Goal: Task Accomplishment & Management: Manage account settings

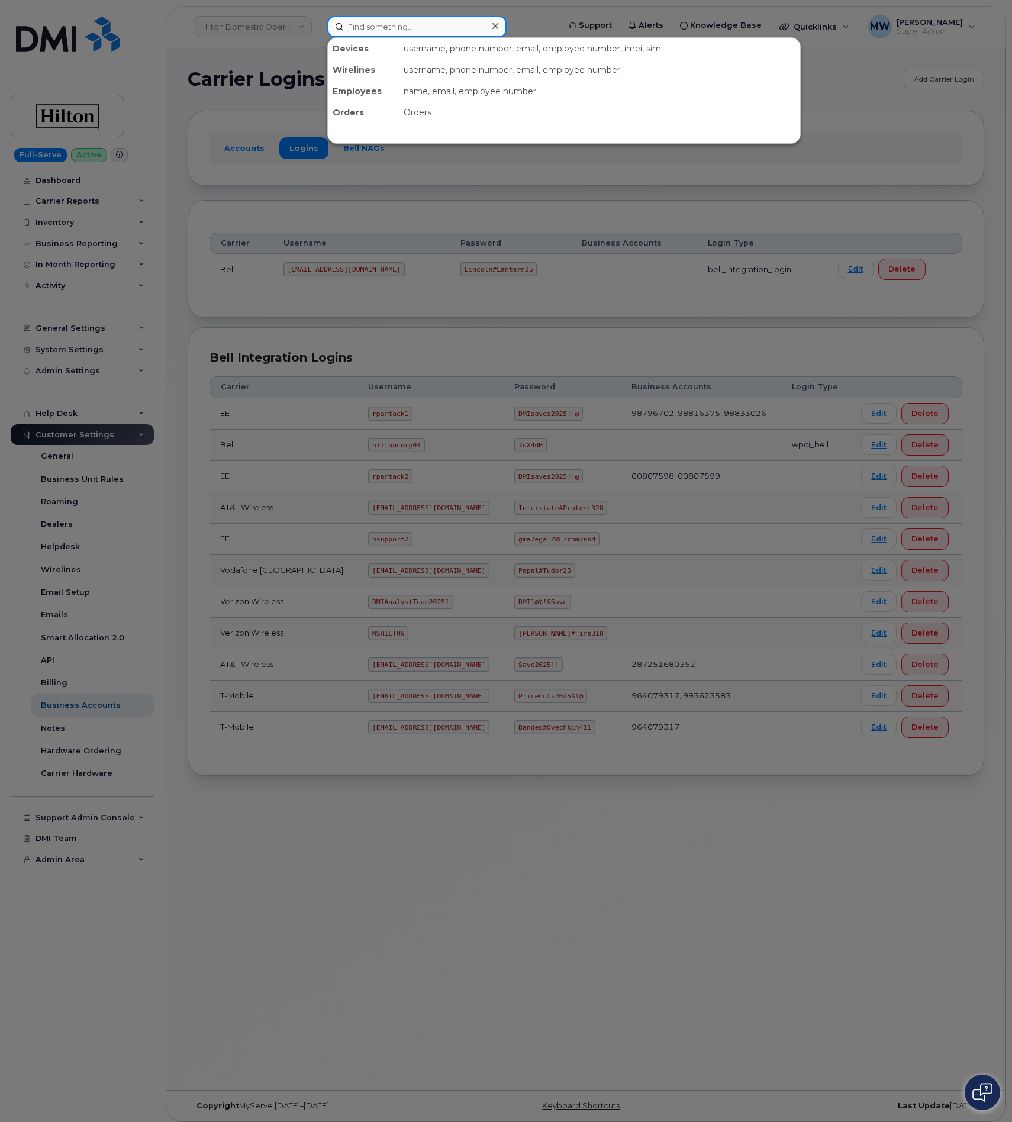
click at [359, 27] on input at bounding box center [416, 26] width 179 height 21
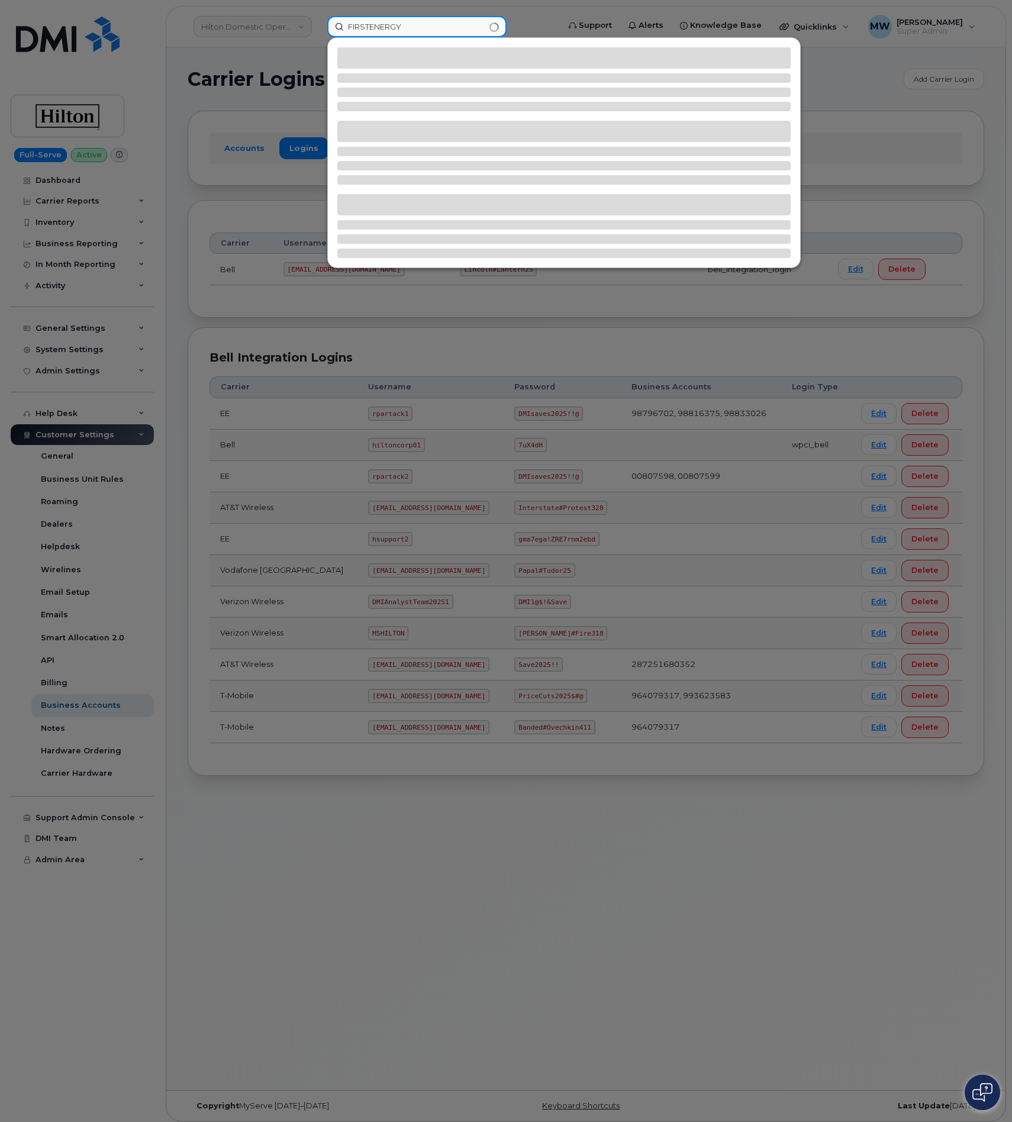
type input "FIRSTENERGY"
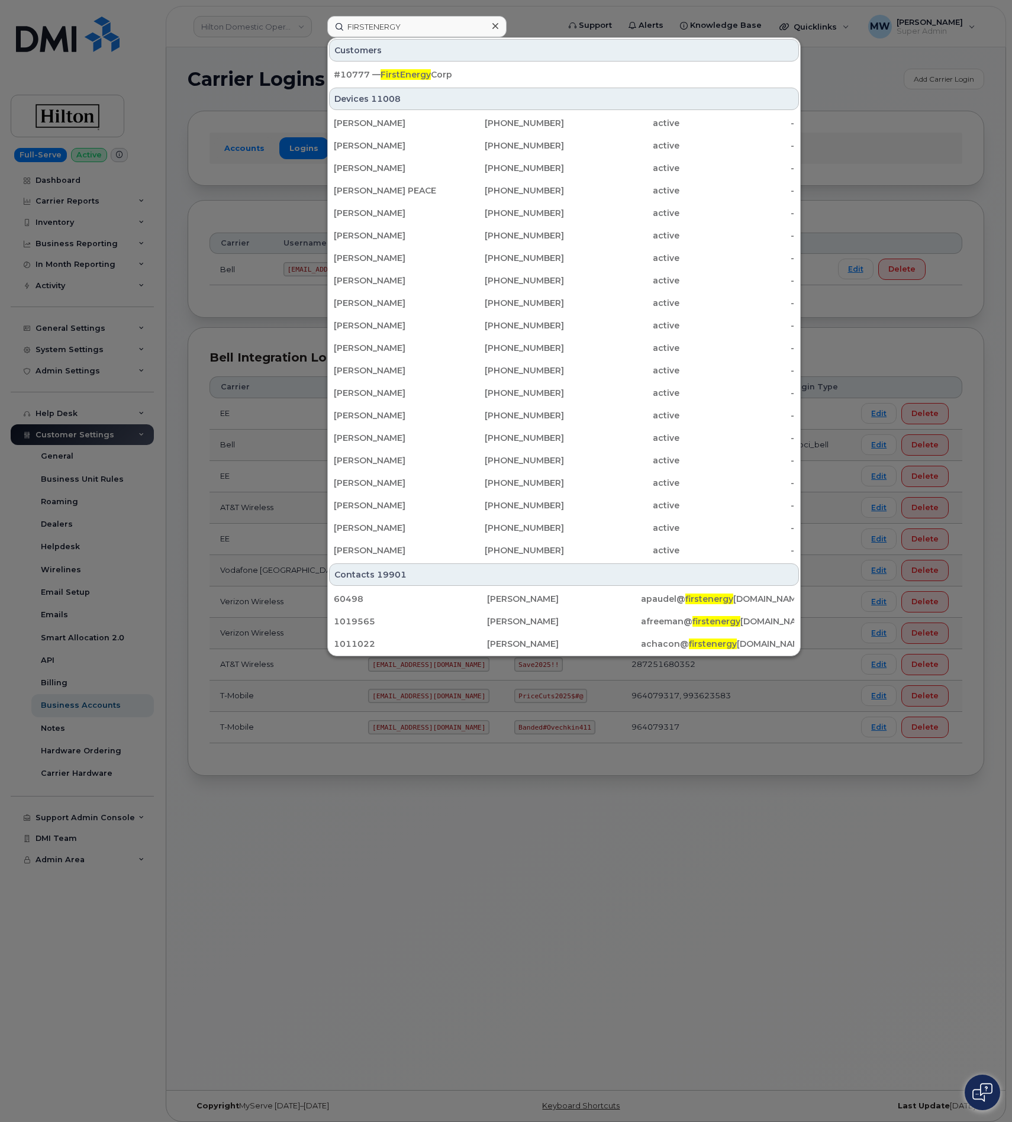
click at [476, 62] on div "Customers" at bounding box center [564, 50] width 470 height 22
click at [476, 71] on div "#10777 — FirstEnergy Corp" at bounding box center [564, 75] width 460 height 12
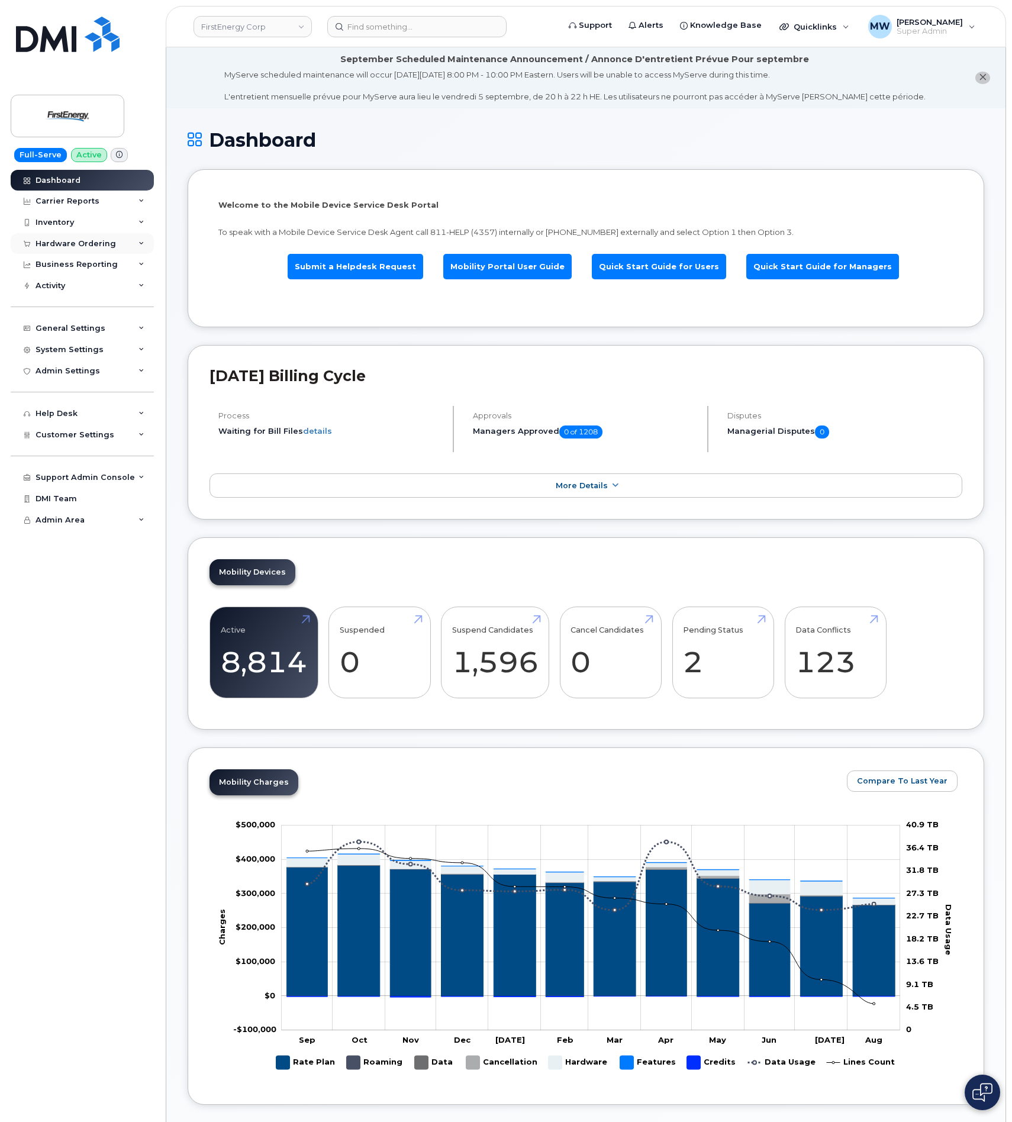
click at [75, 235] on div "Hardware Ordering" at bounding box center [82, 243] width 143 height 21
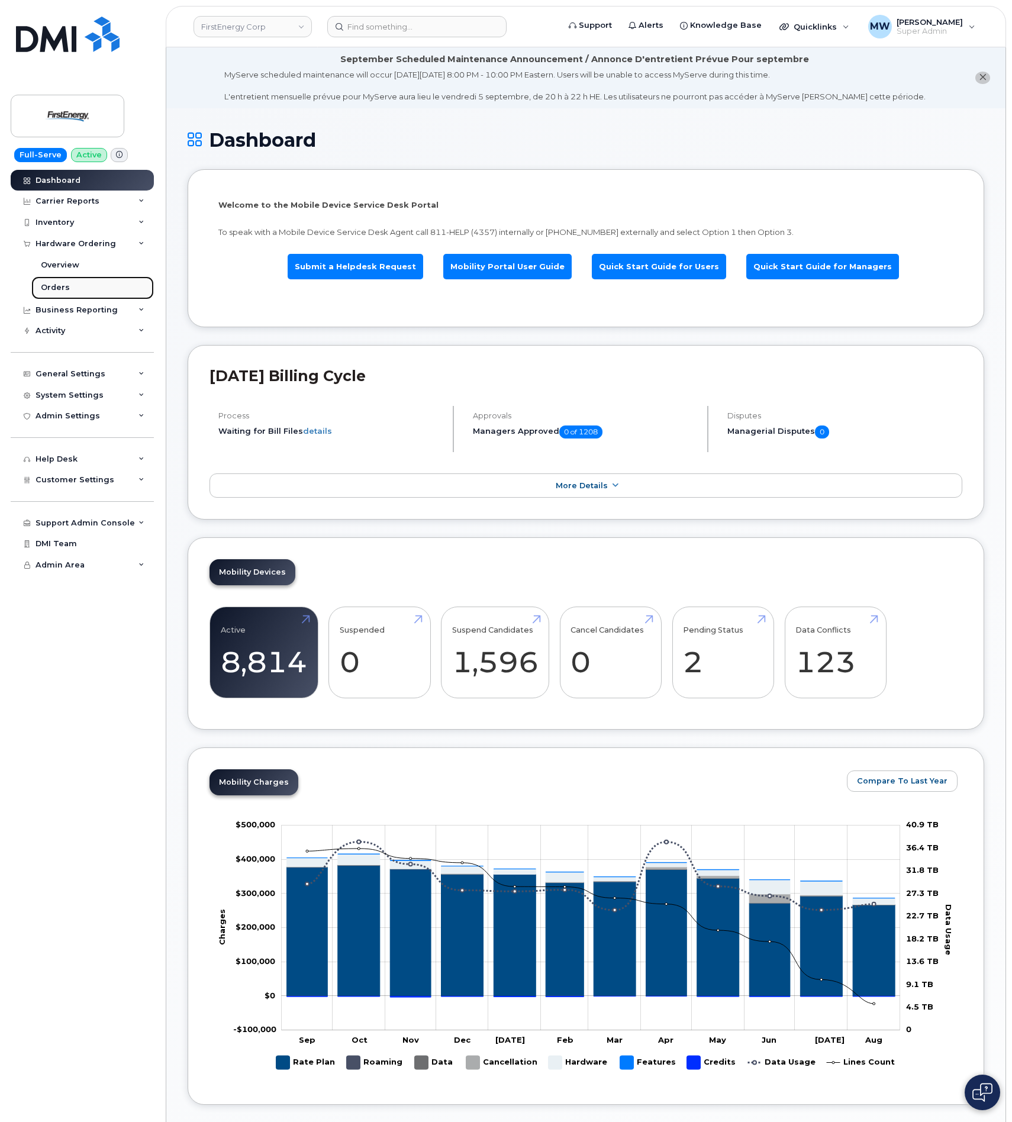
click at [51, 293] on div "Orders" at bounding box center [55, 287] width 29 height 11
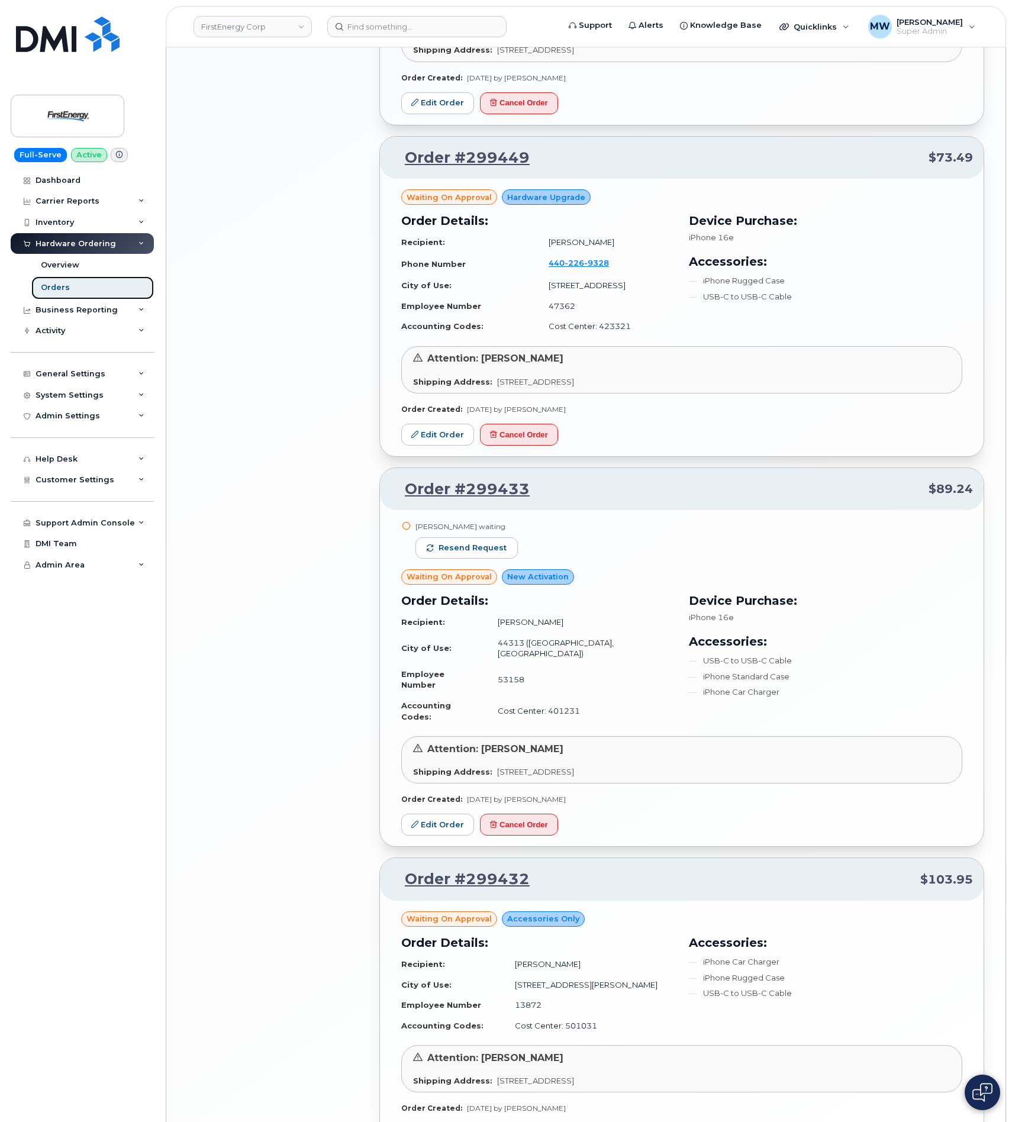
scroll to position [1833, 0]
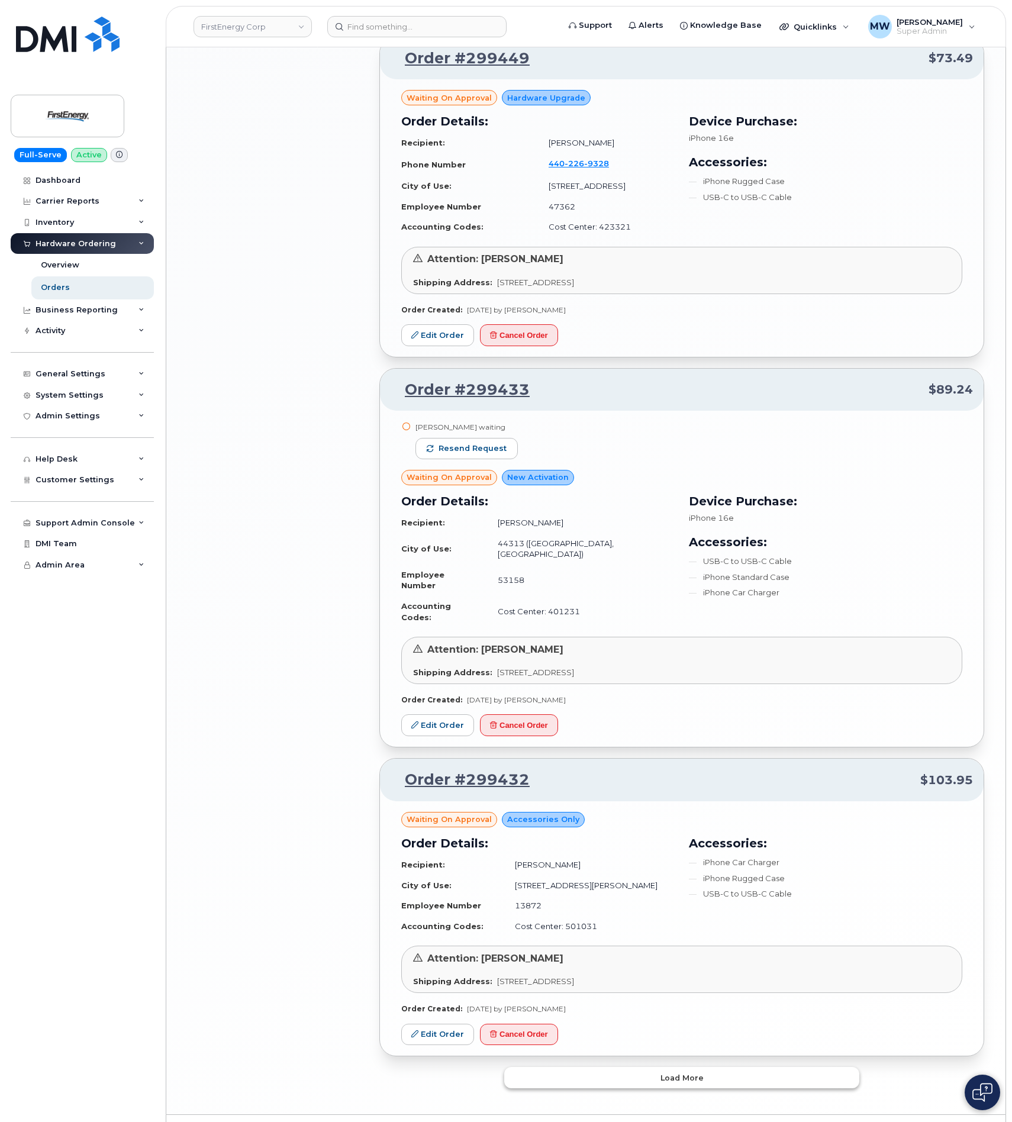
click at [696, 1072] on span "Load more" at bounding box center [681, 1077] width 43 height 11
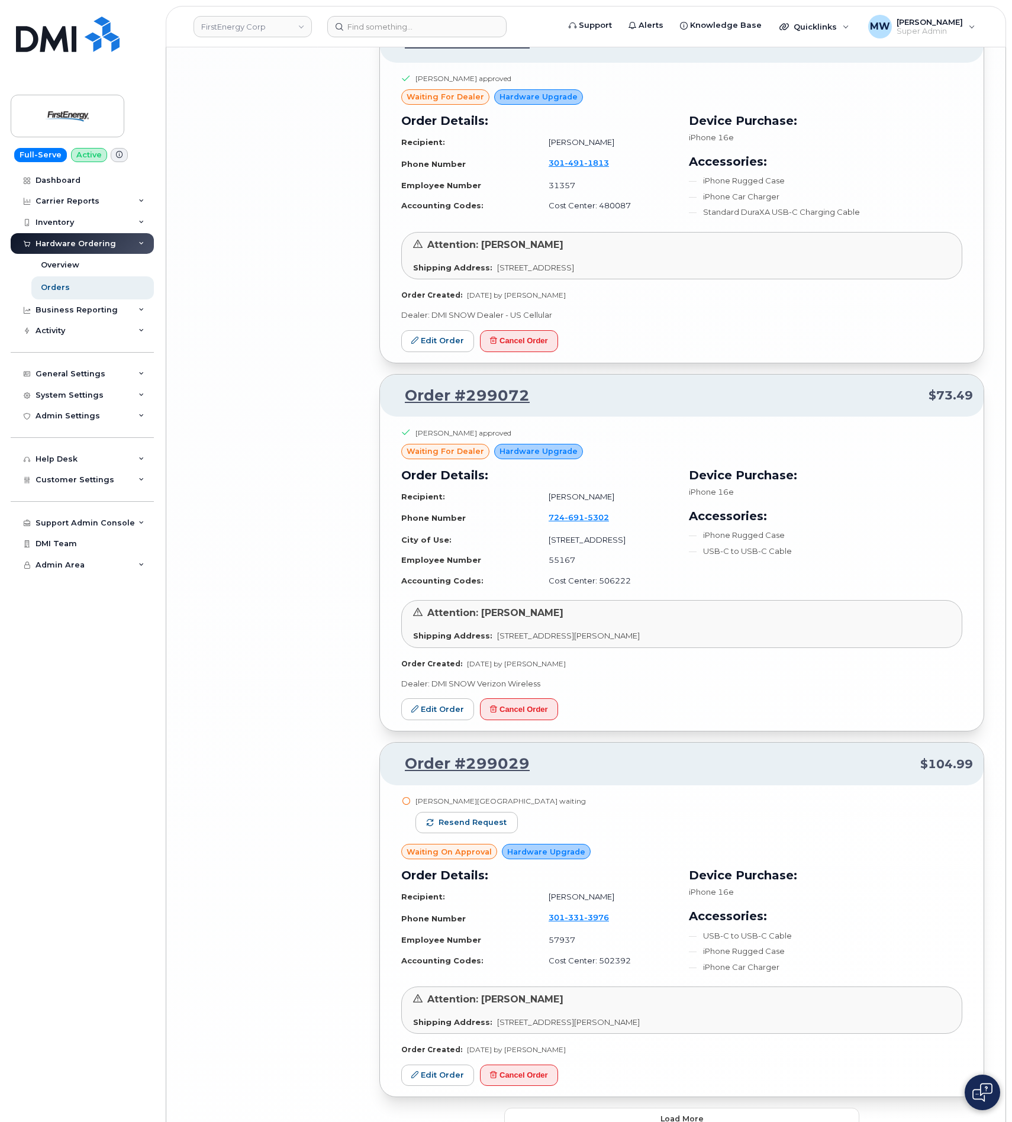
scroll to position [4741, 0]
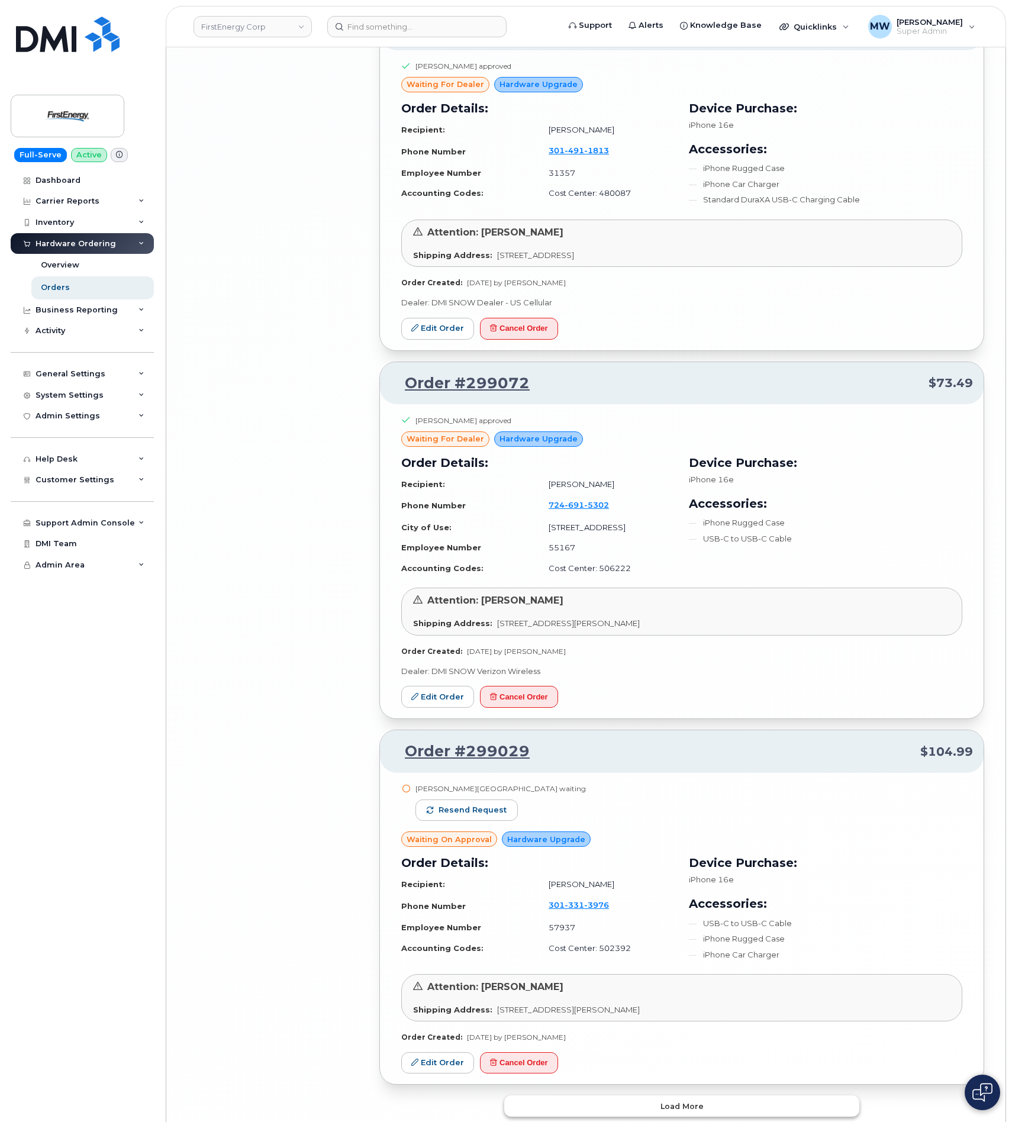
click at [719, 1095] on button "Load more" at bounding box center [681, 1105] width 355 height 21
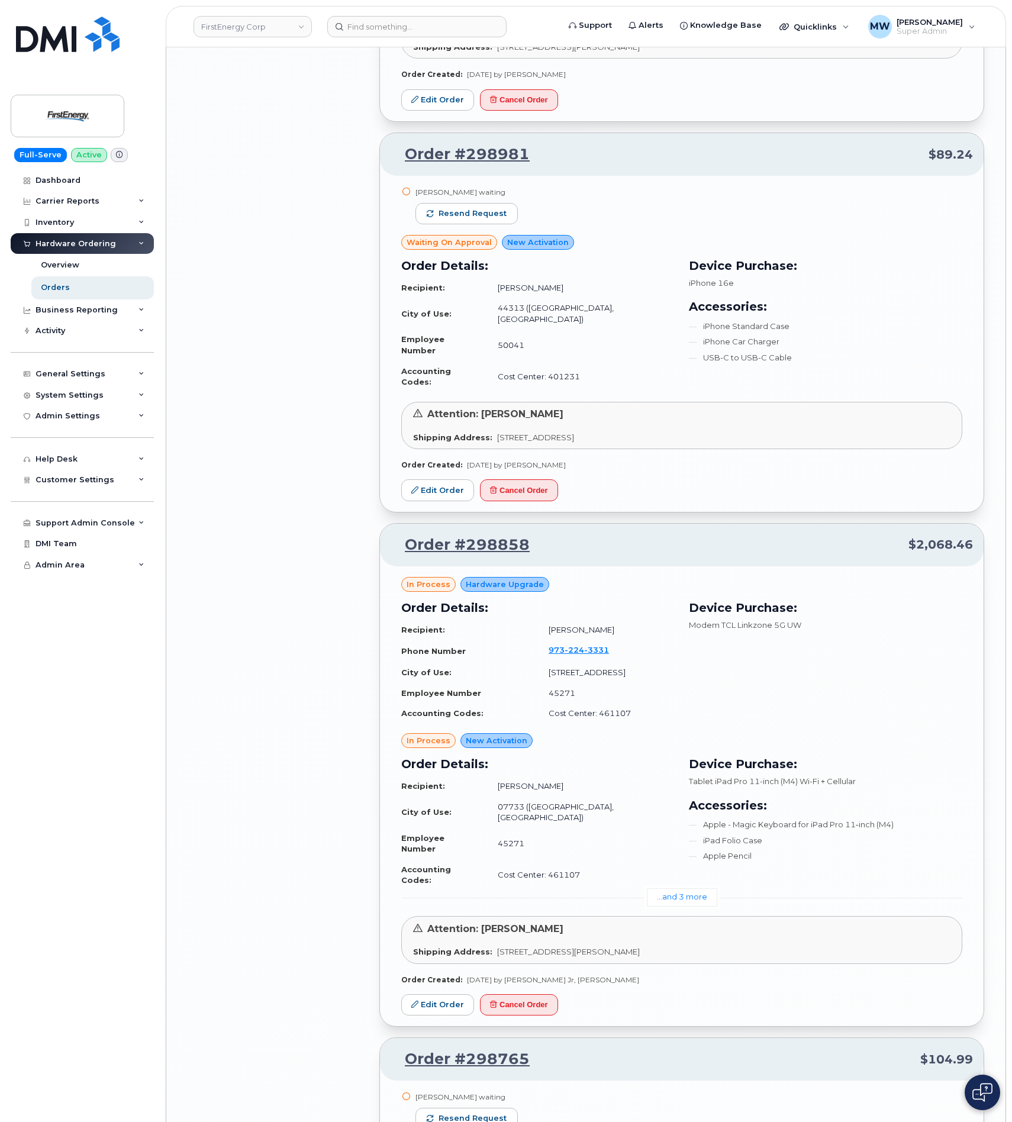
scroll to position [5718, 0]
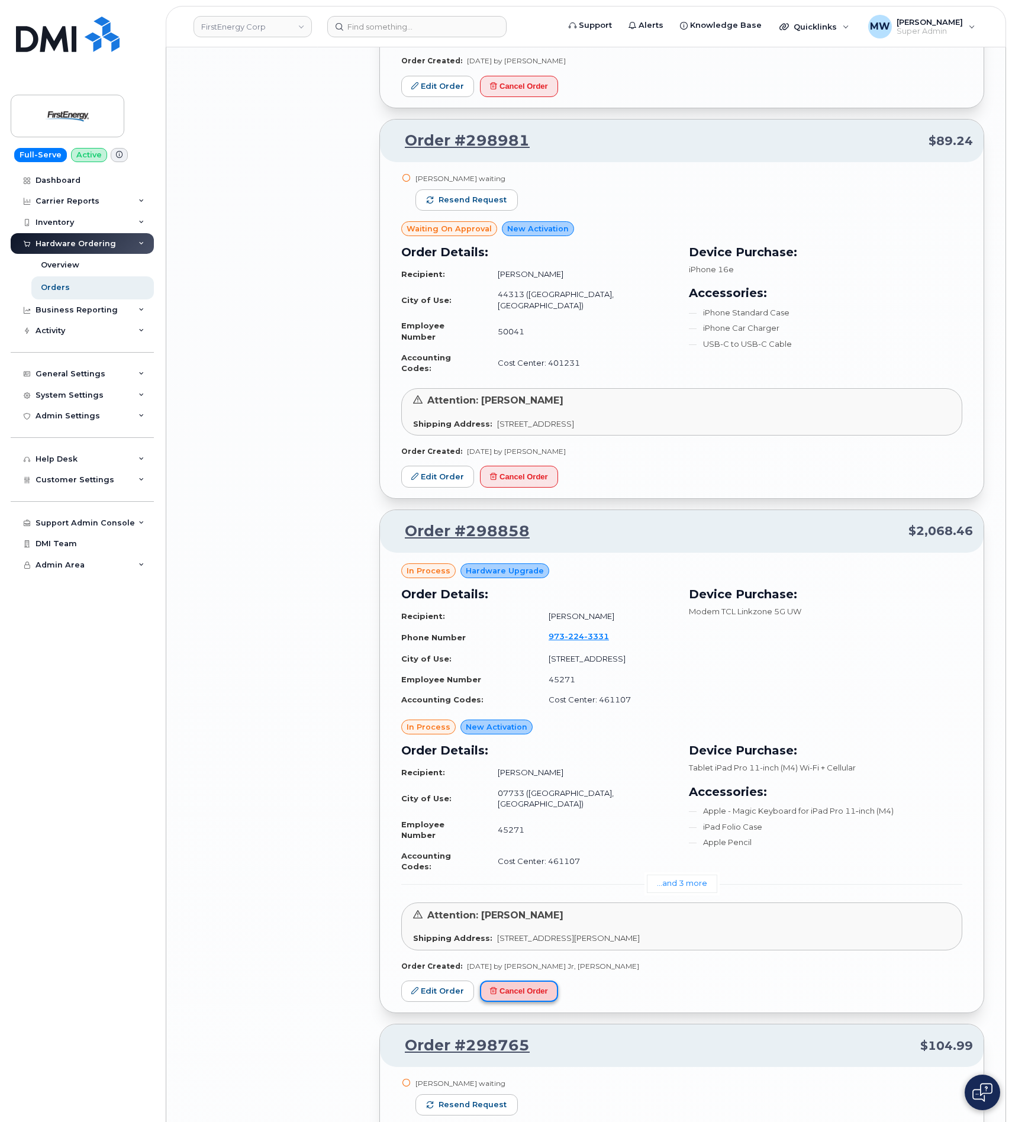
click at [521, 980] on button "Cancel Order" at bounding box center [519, 991] width 78 height 22
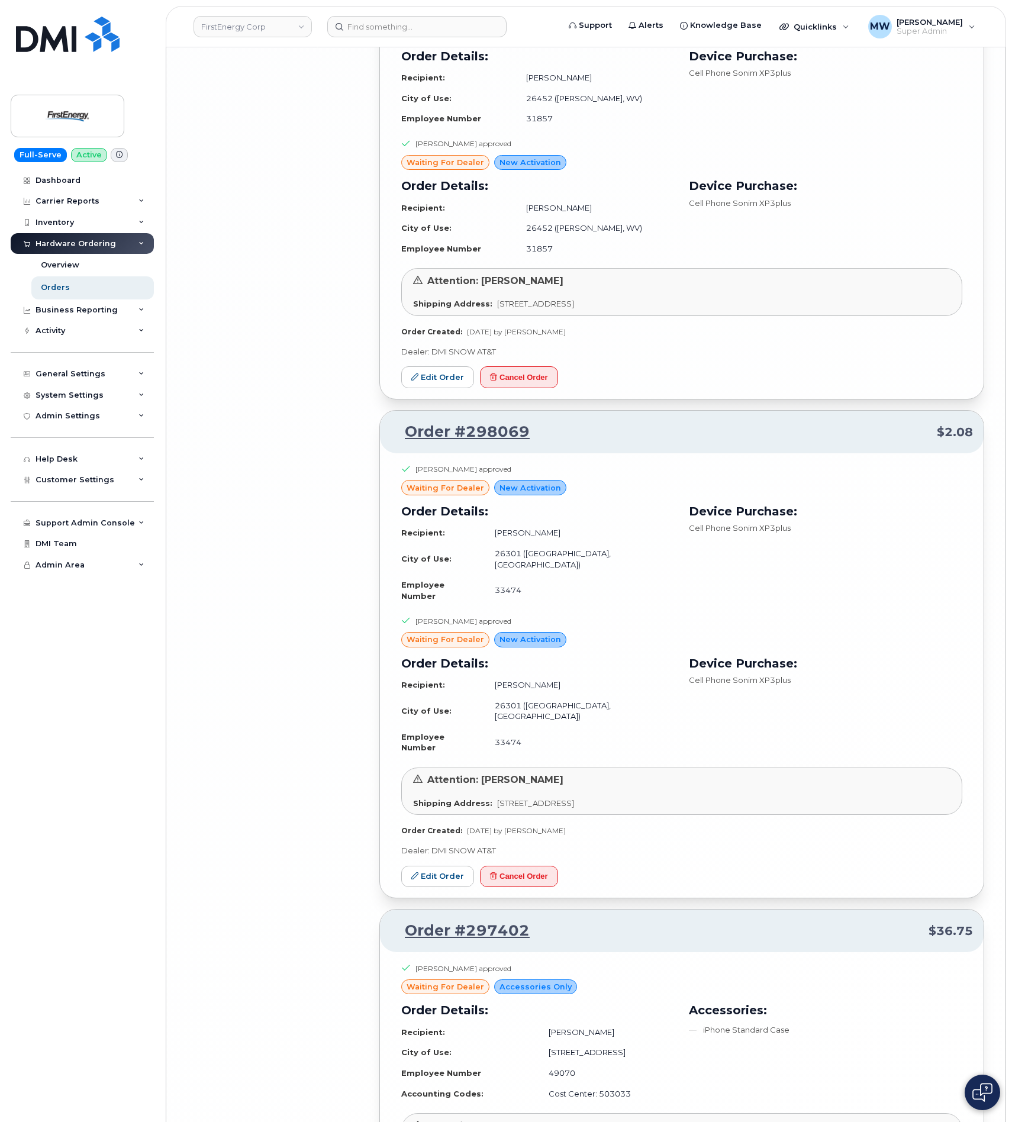
scroll to position [8089, 0]
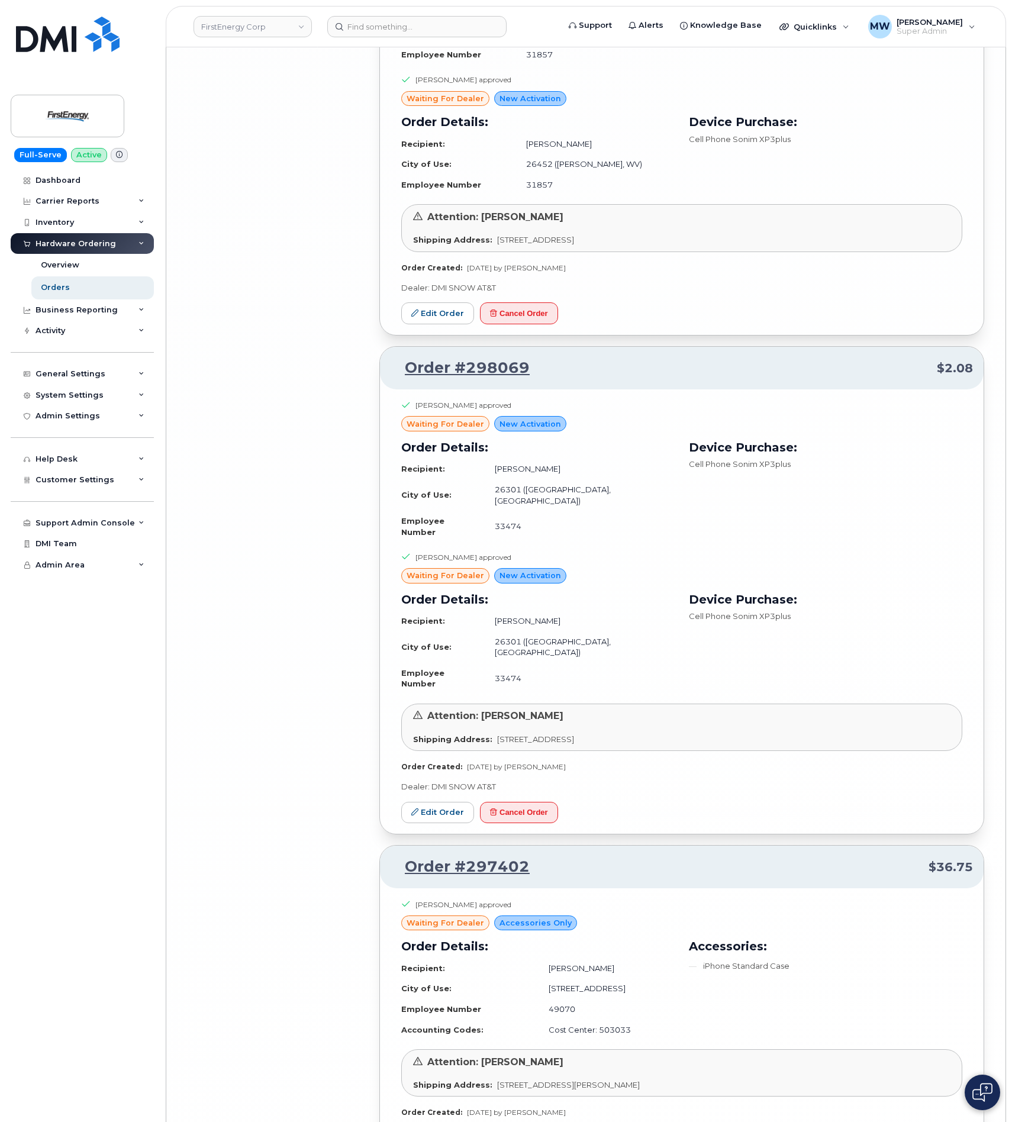
drag, startPoint x: 750, startPoint y: 1053, endPoint x: 742, endPoint y: 1046, distance: 10.5
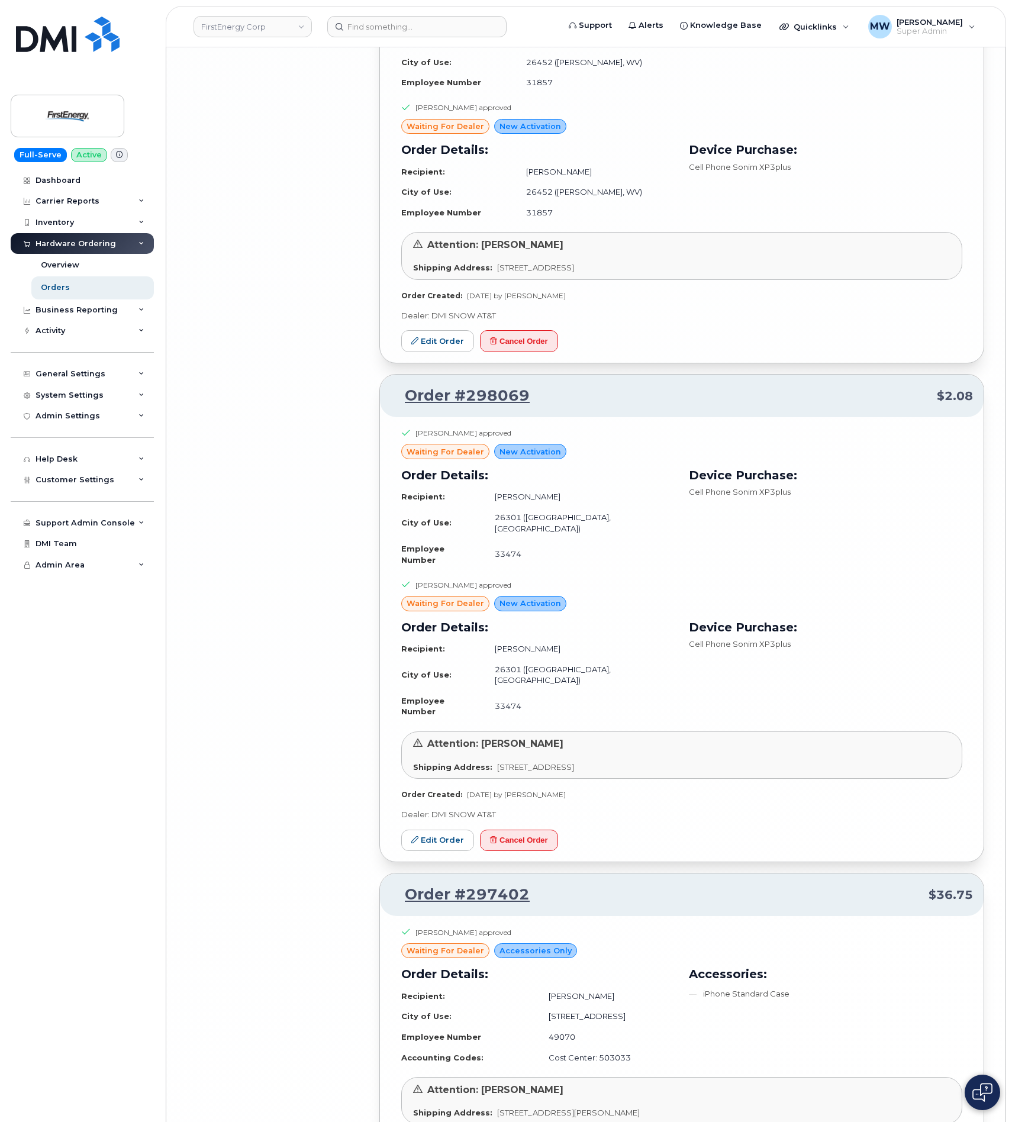
scroll to position [8063, 0]
drag, startPoint x: 364, startPoint y: 13, endPoint x: 361, endPoint y: 28, distance: 15.8
click at [364, 17] on header "FirstEnergy Corp Support Alerts Knowledge Base Quicklinks Suspend / Cancel Devi…" at bounding box center [586, 26] width 840 height 41
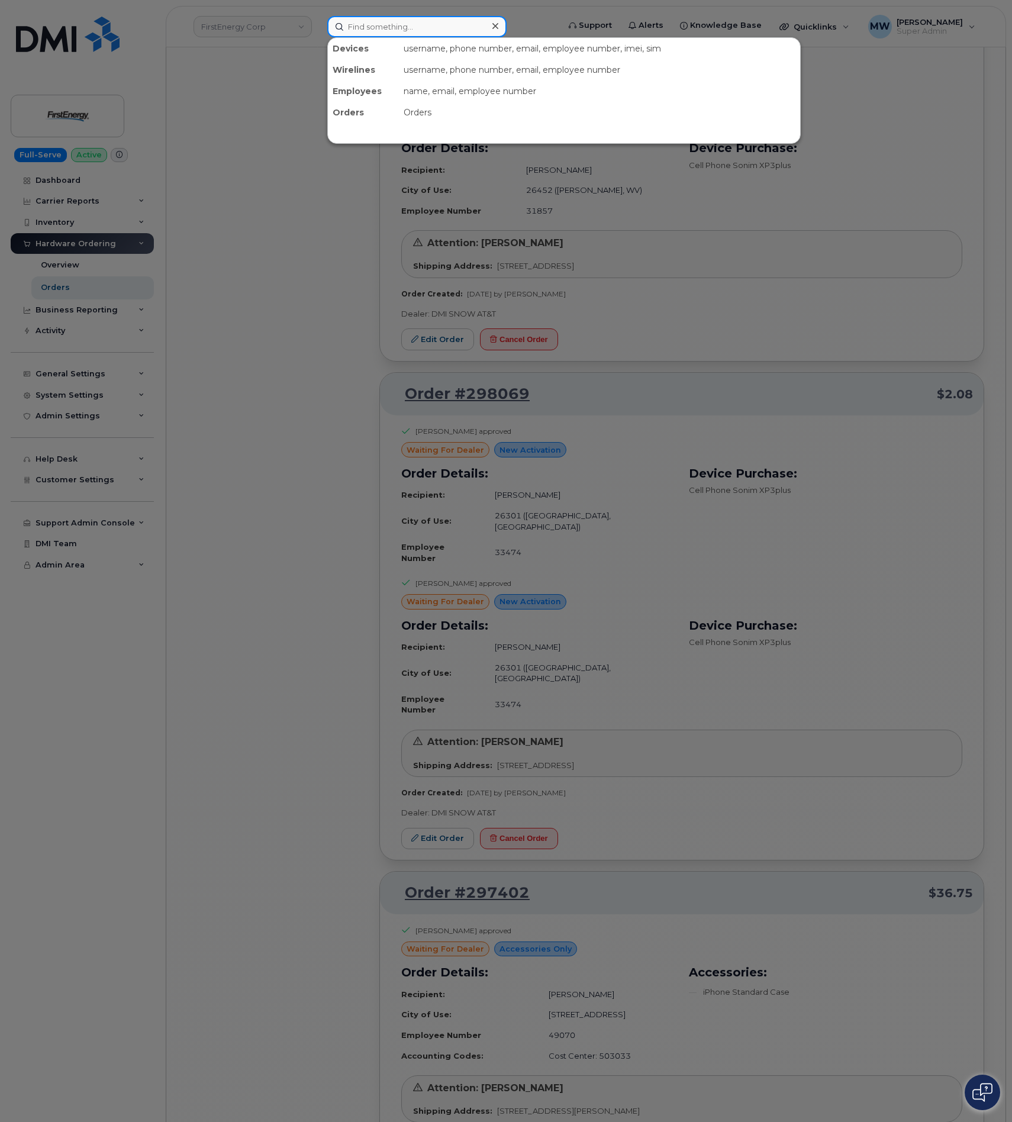
click at [367, 34] on input at bounding box center [416, 26] width 179 height 21
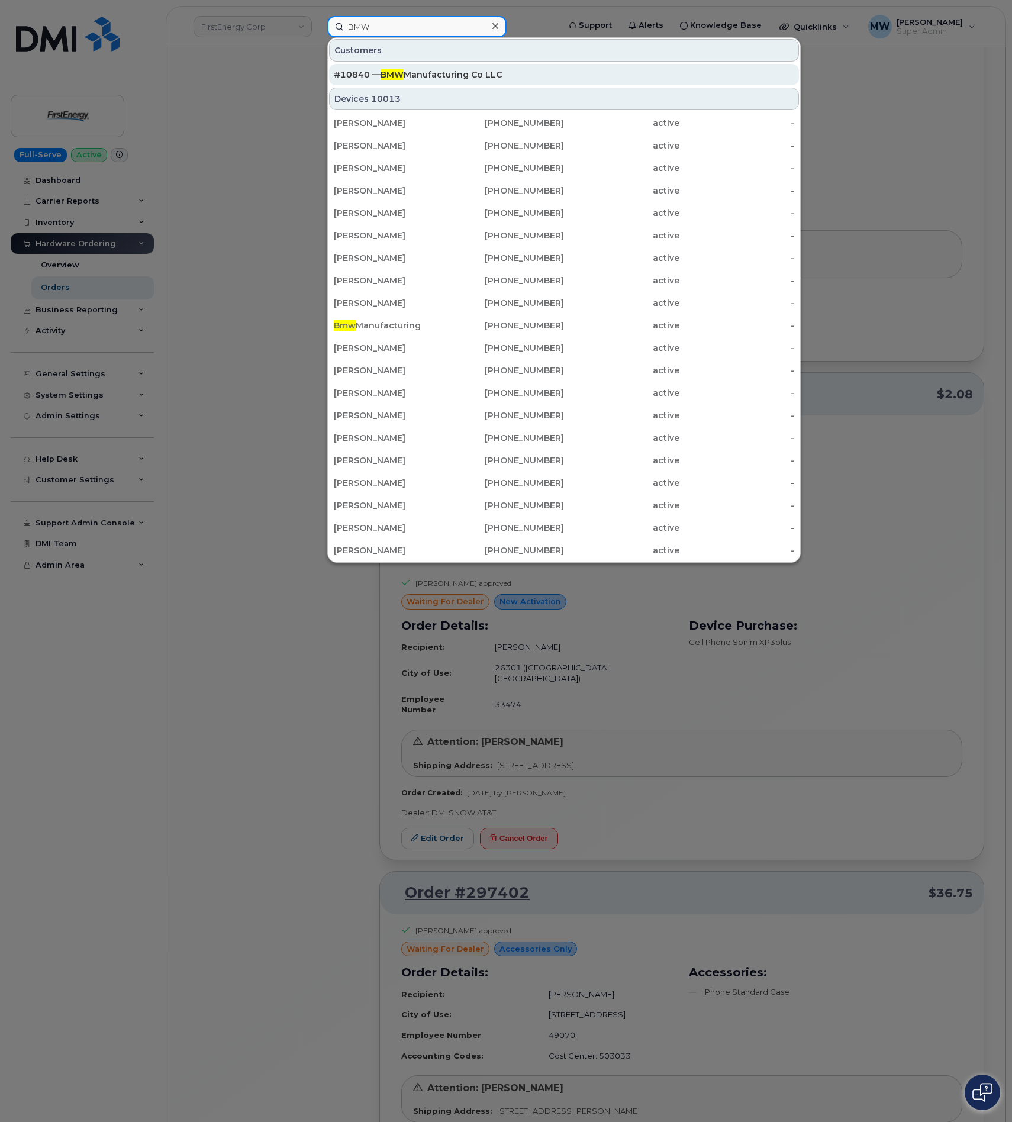
type input "BMW"
click at [535, 66] on div "#10840 — BMW Manufacturing Co LLC" at bounding box center [564, 74] width 460 height 21
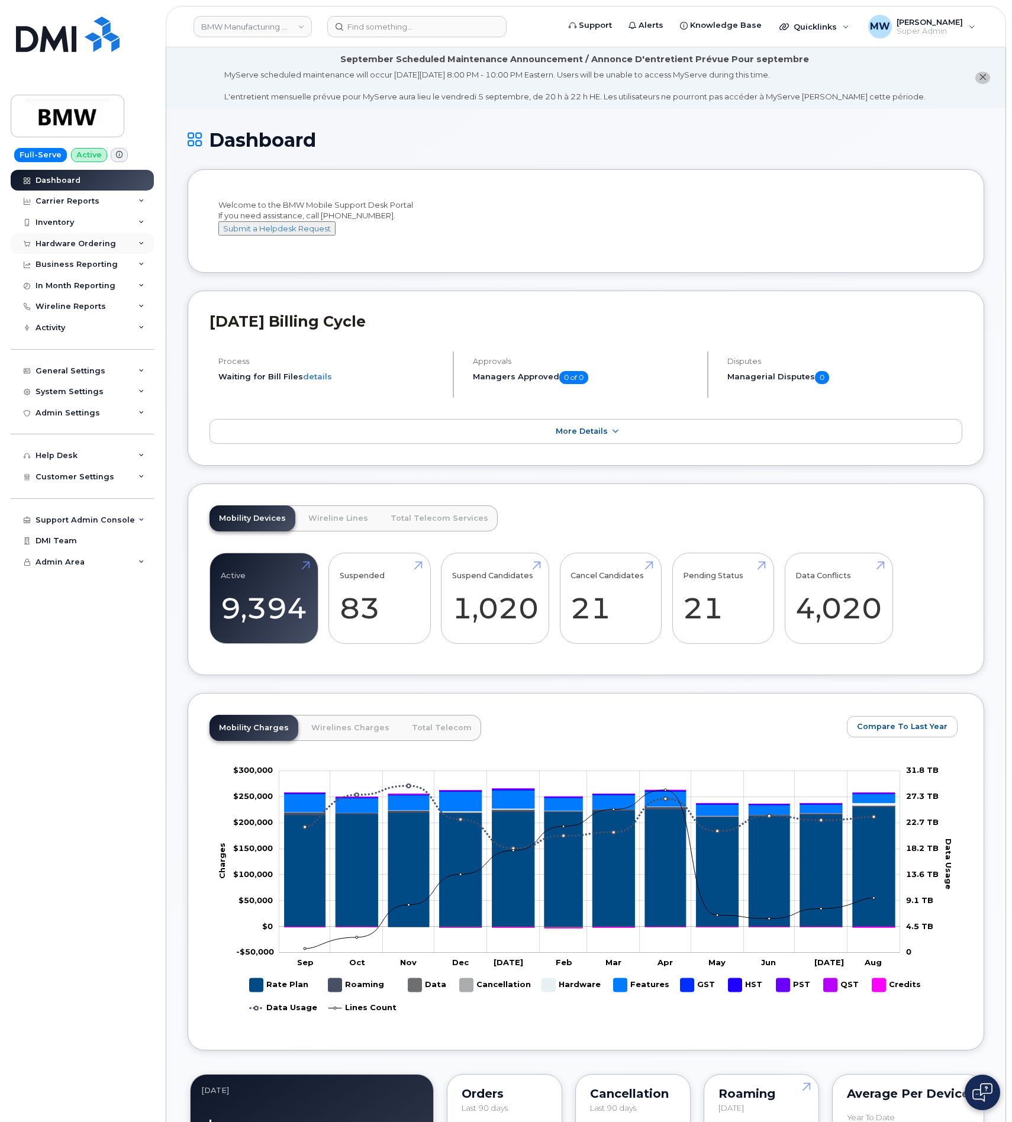
click at [60, 241] on div "Hardware Ordering" at bounding box center [76, 243] width 80 height 9
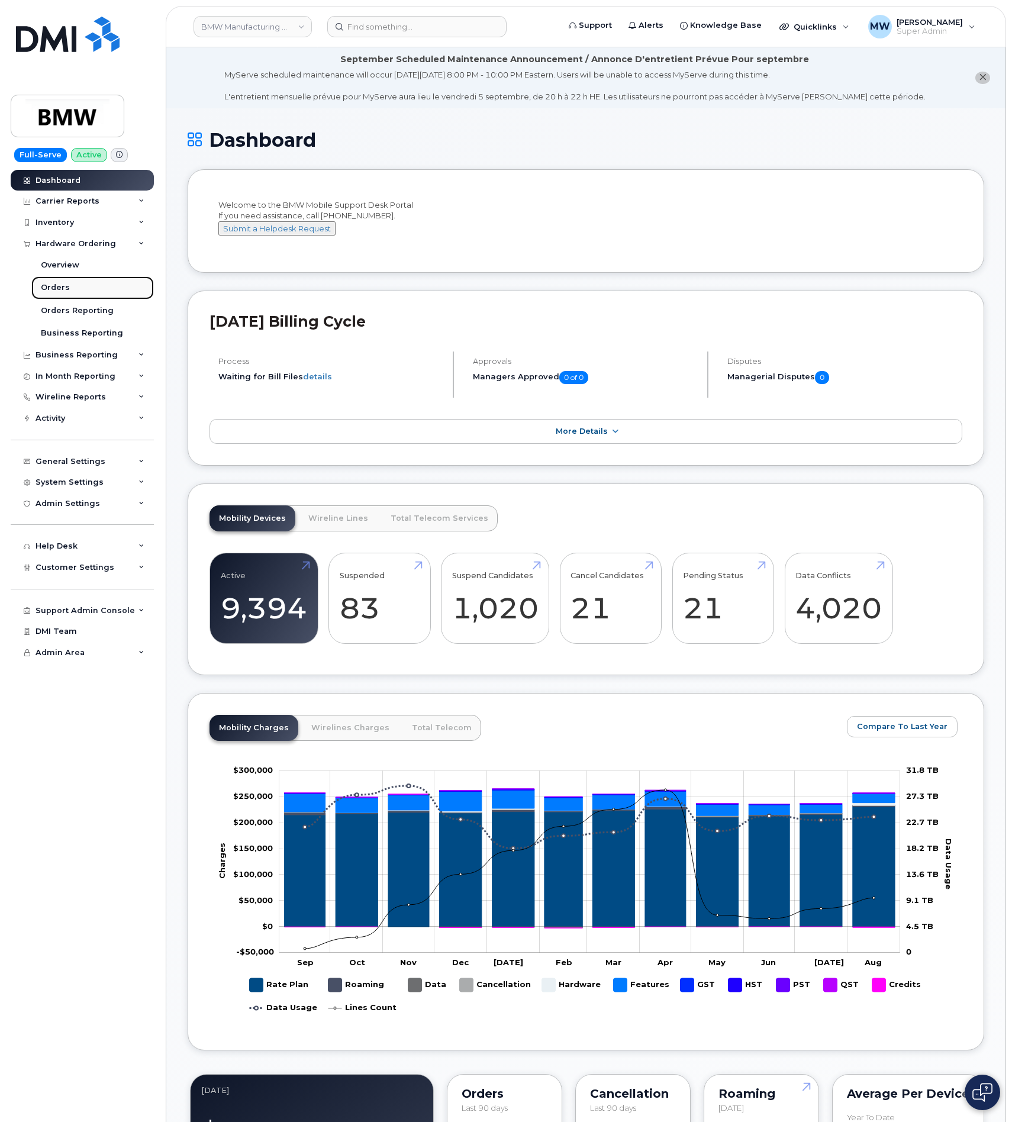
click at [50, 293] on div "Orders" at bounding box center [55, 287] width 29 height 11
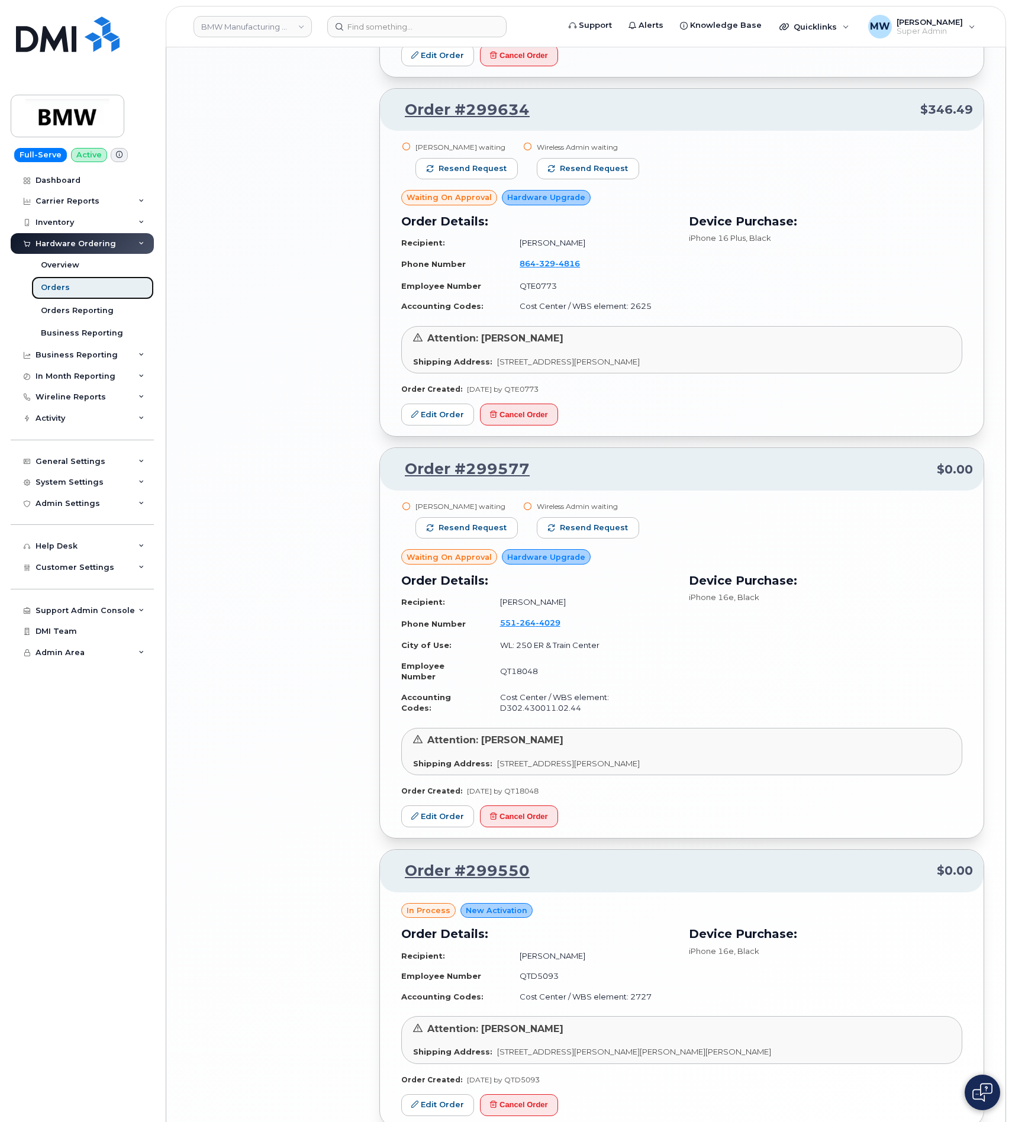
scroll to position [2006, 0]
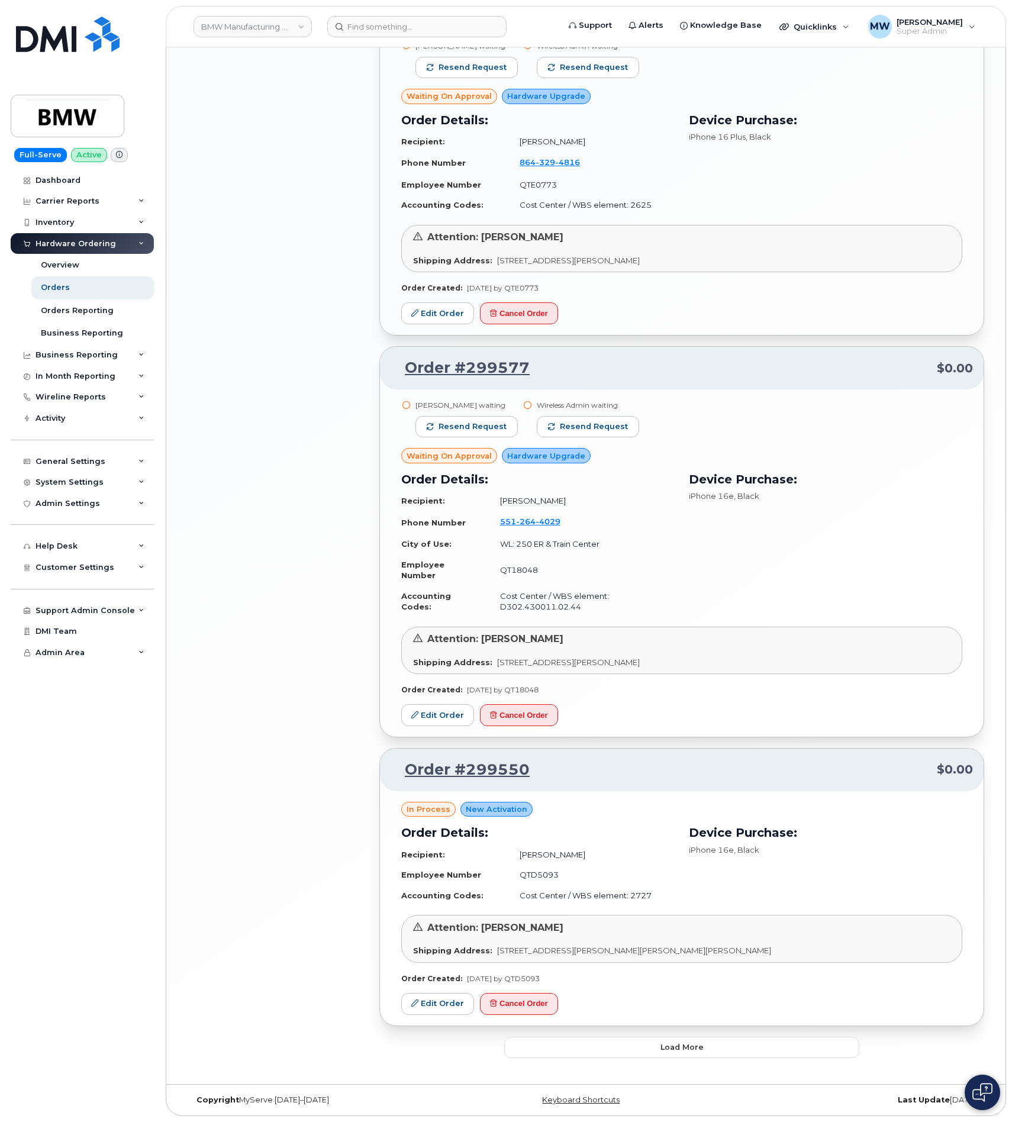
click at [639, 1049] on button "Load more" at bounding box center [681, 1047] width 355 height 21
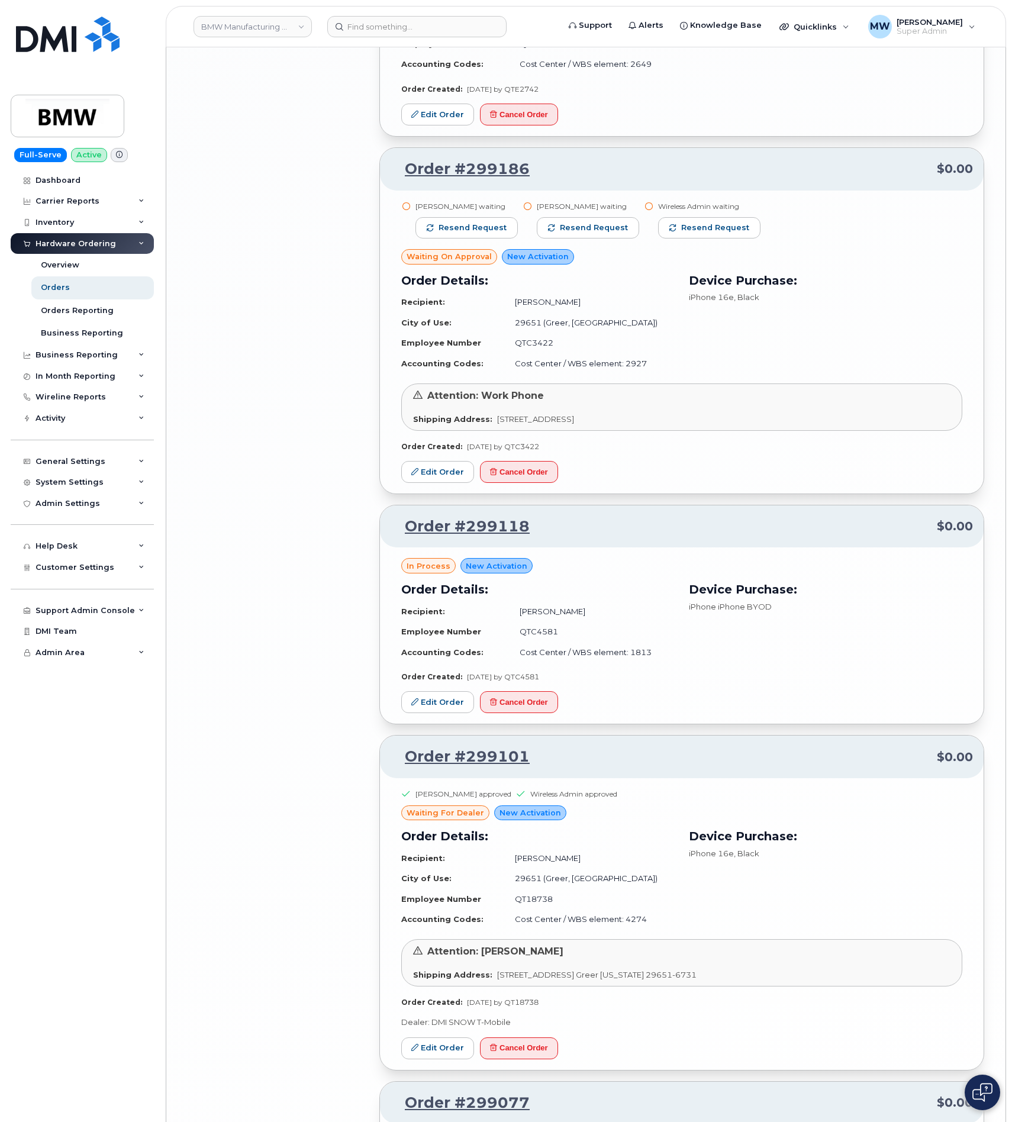
scroll to position [4047, 0]
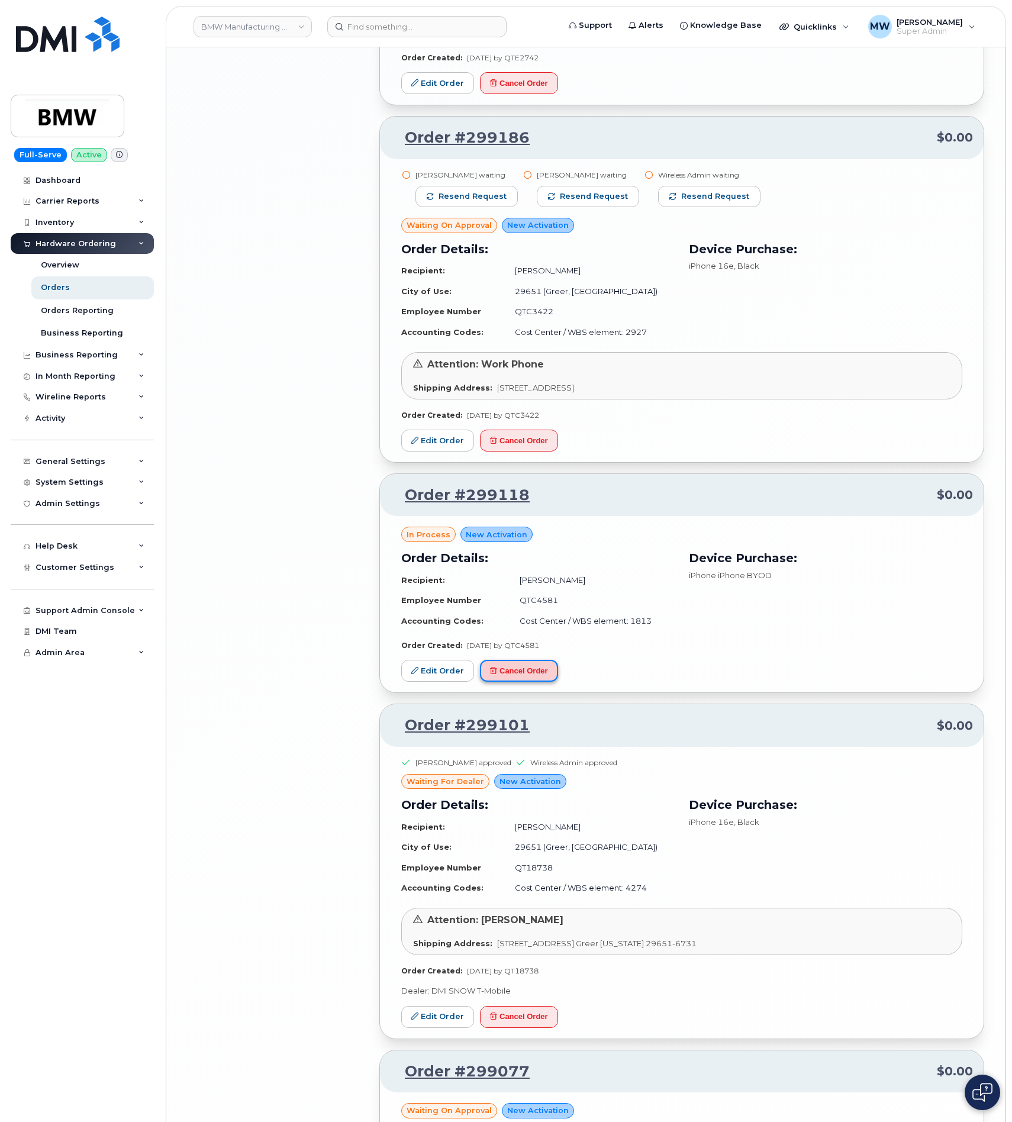
click at [518, 682] on button "Cancel Order" at bounding box center [519, 671] width 78 height 22
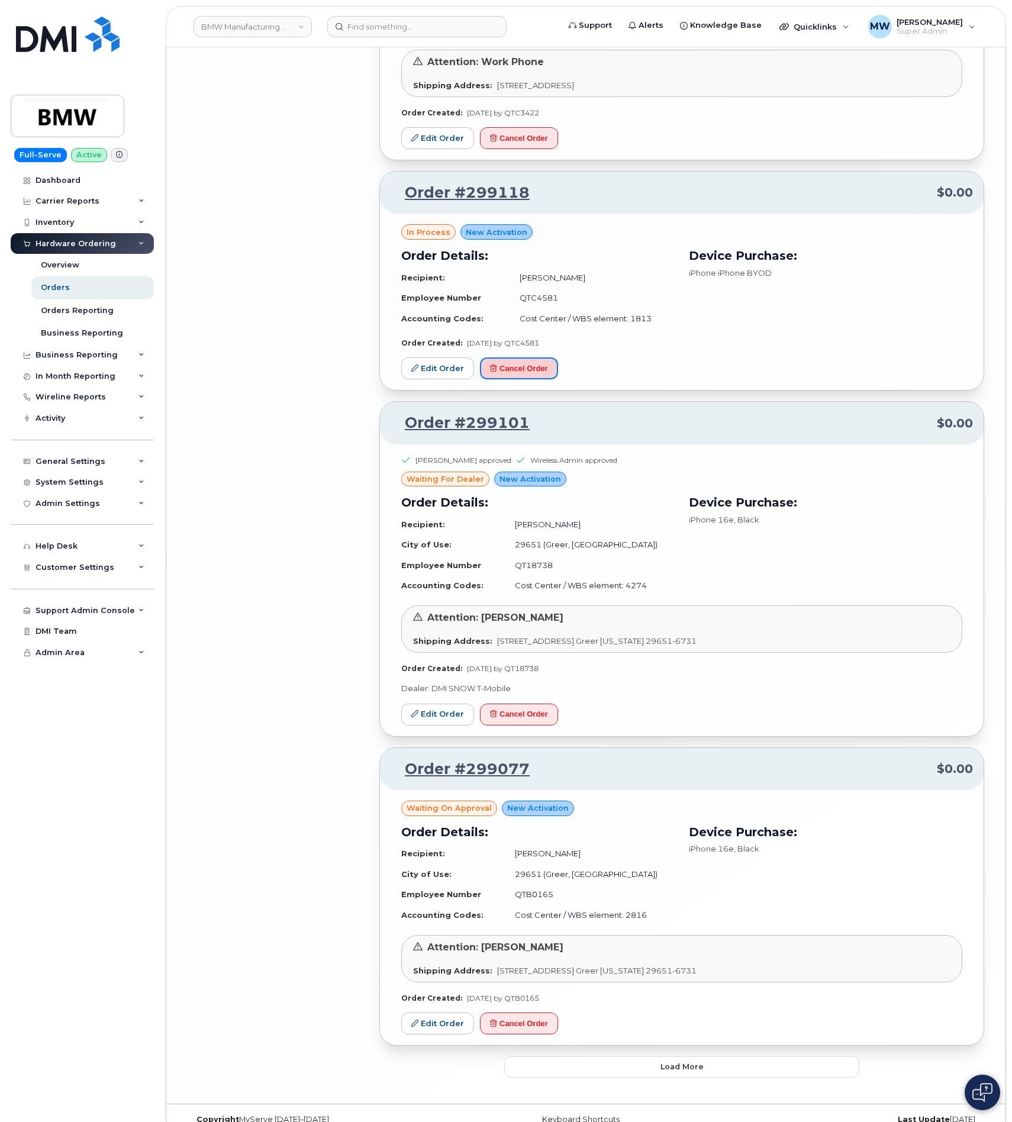
scroll to position [4399, 0]
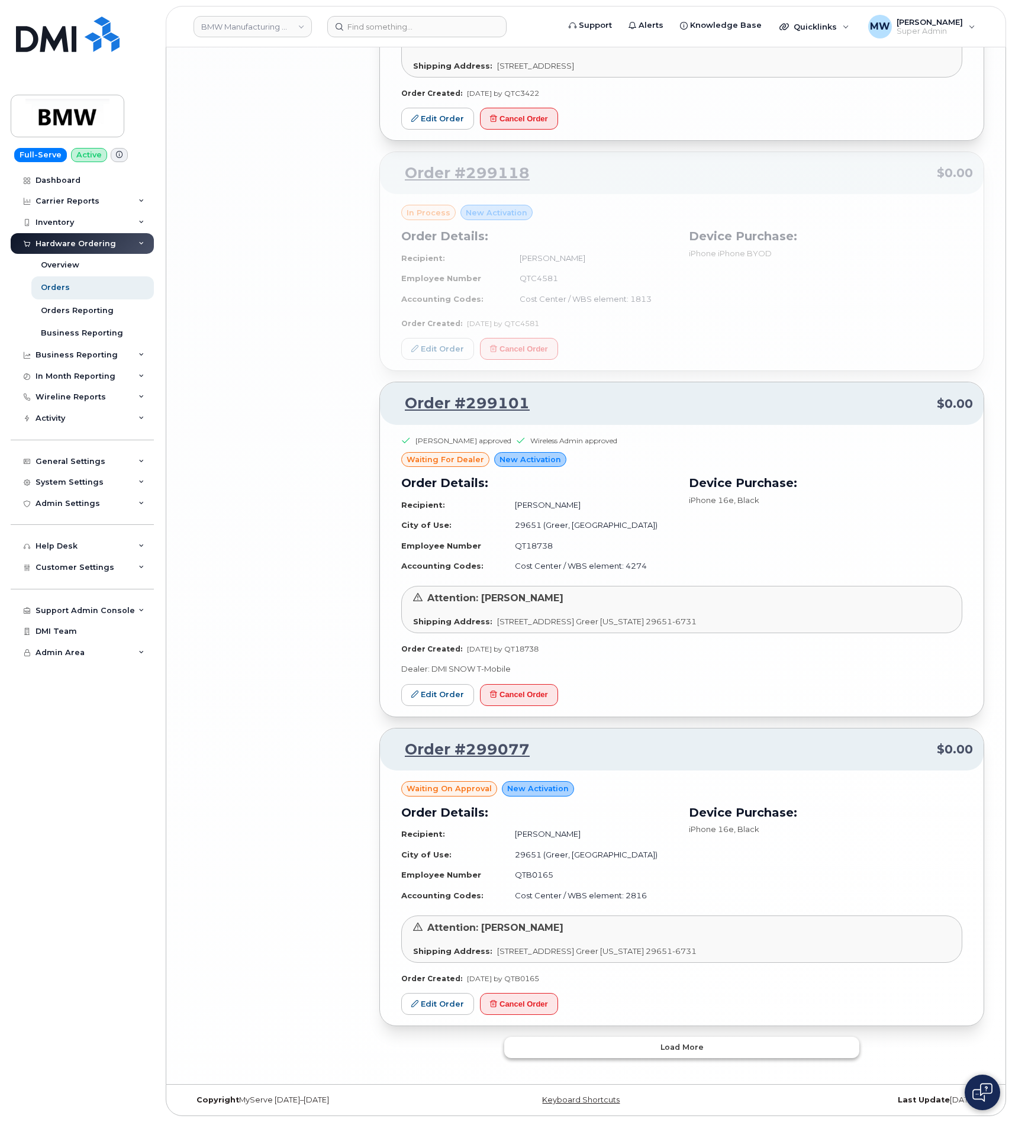
click at [667, 1050] on span "Load more" at bounding box center [681, 1046] width 43 height 11
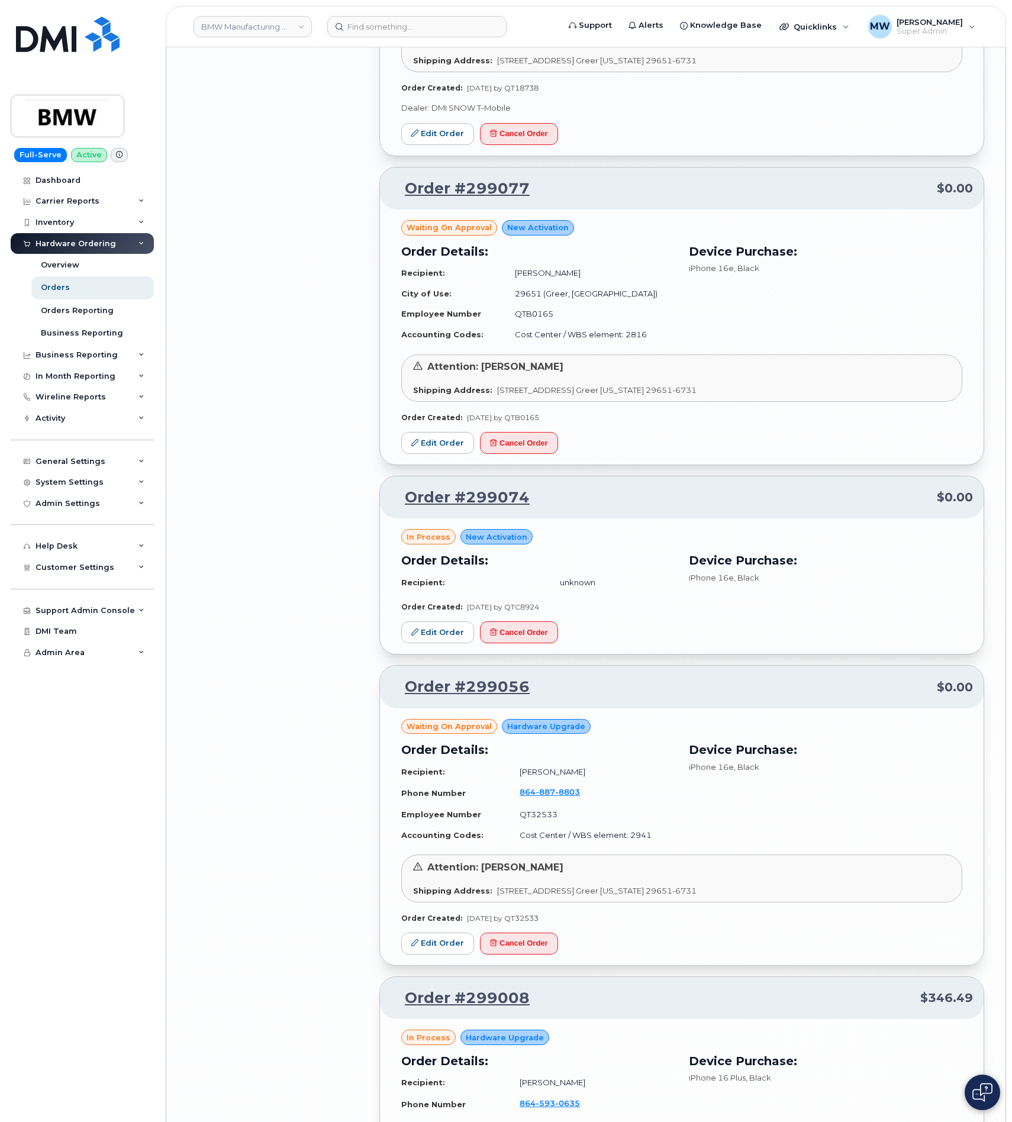
scroll to position [4932, 0]
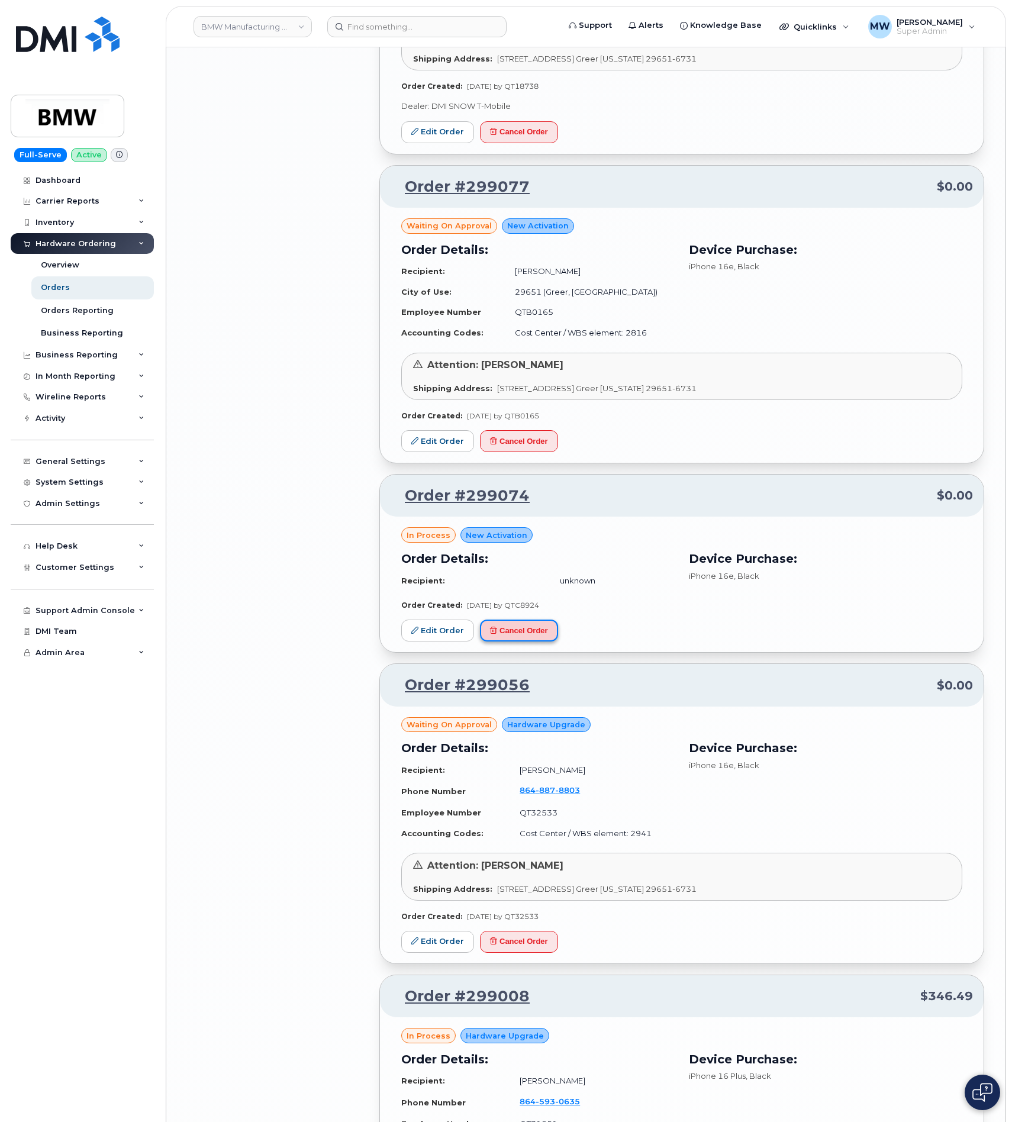
click at [508, 641] on button "Cancel Order" at bounding box center [519, 631] width 78 height 22
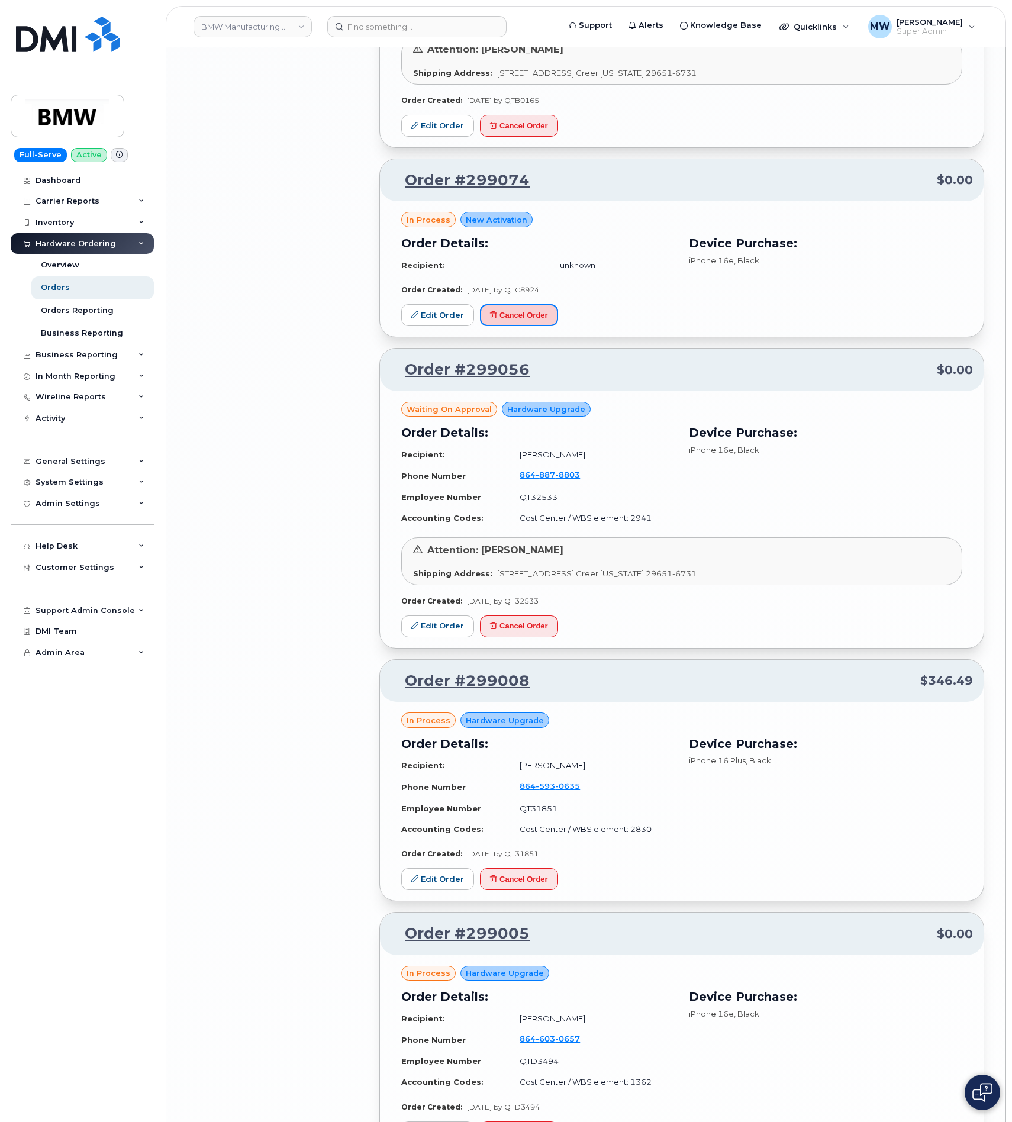
scroll to position [5287, 0]
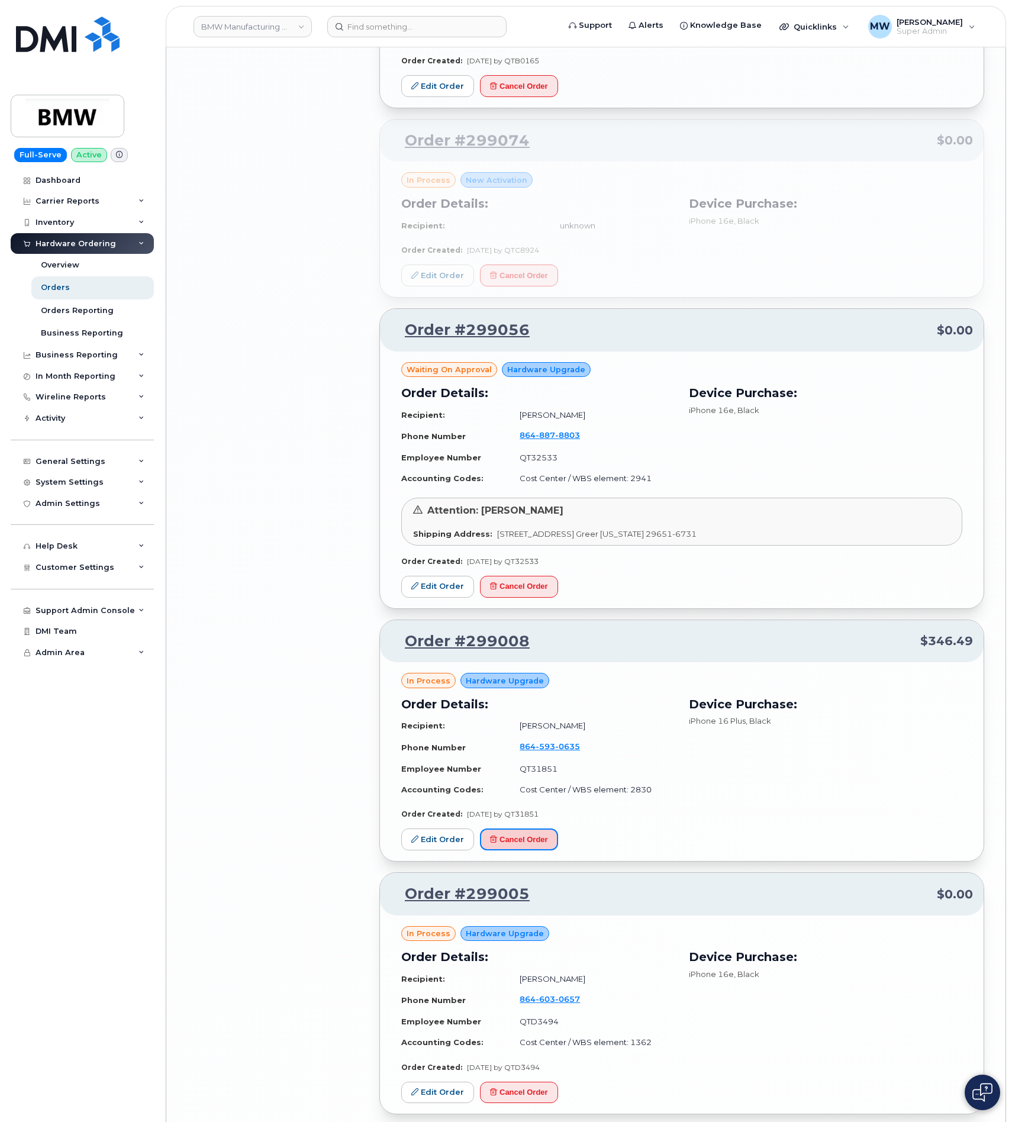
drag, startPoint x: 535, startPoint y: 875, endPoint x: 572, endPoint y: 49, distance: 827.4
click at [535, 850] on button "Cancel Order" at bounding box center [519, 839] width 78 height 22
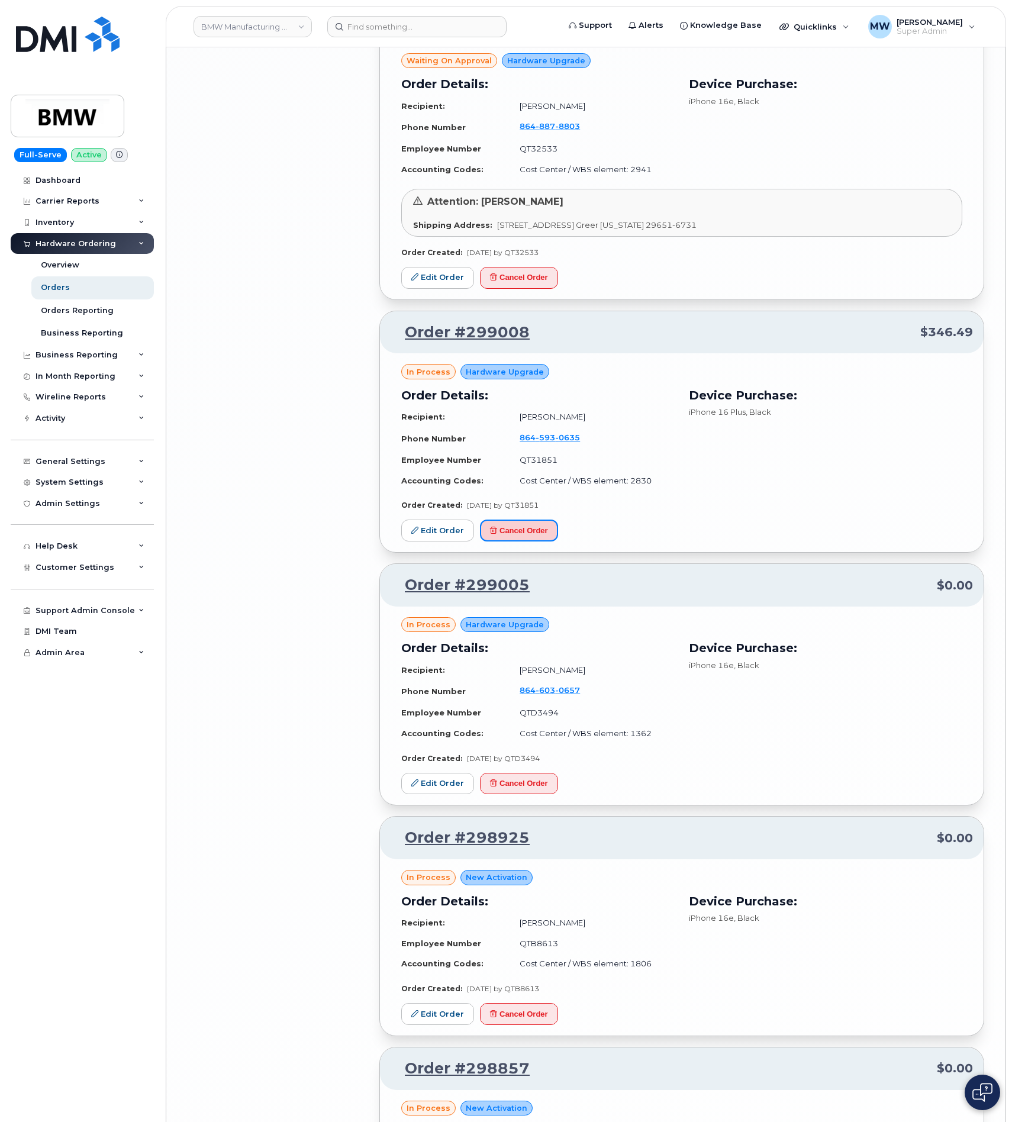
scroll to position [5731, 0]
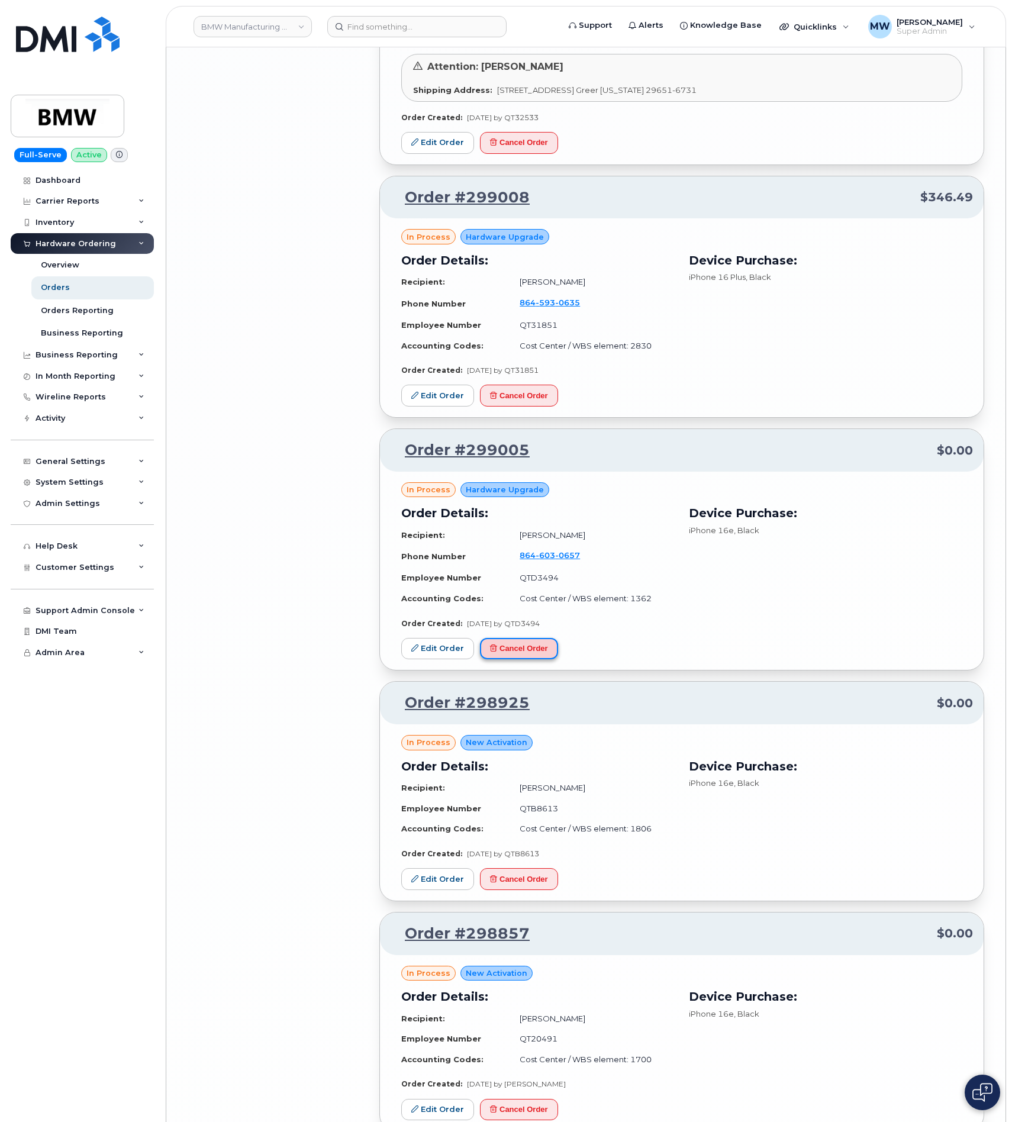
click at [545, 660] on button "Cancel Order" at bounding box center [519, 649] width 78 height 22
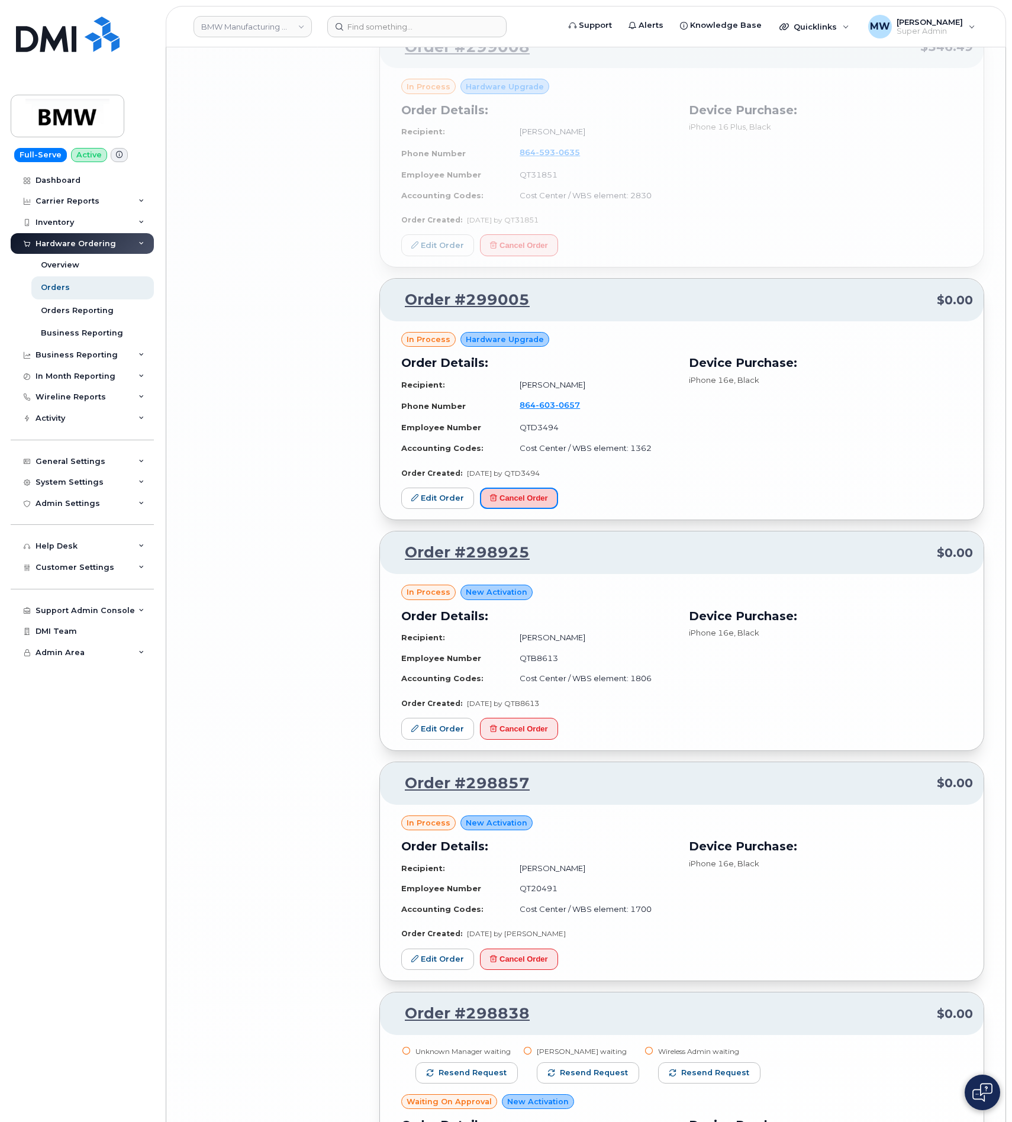
scroll to position [5908, 0]
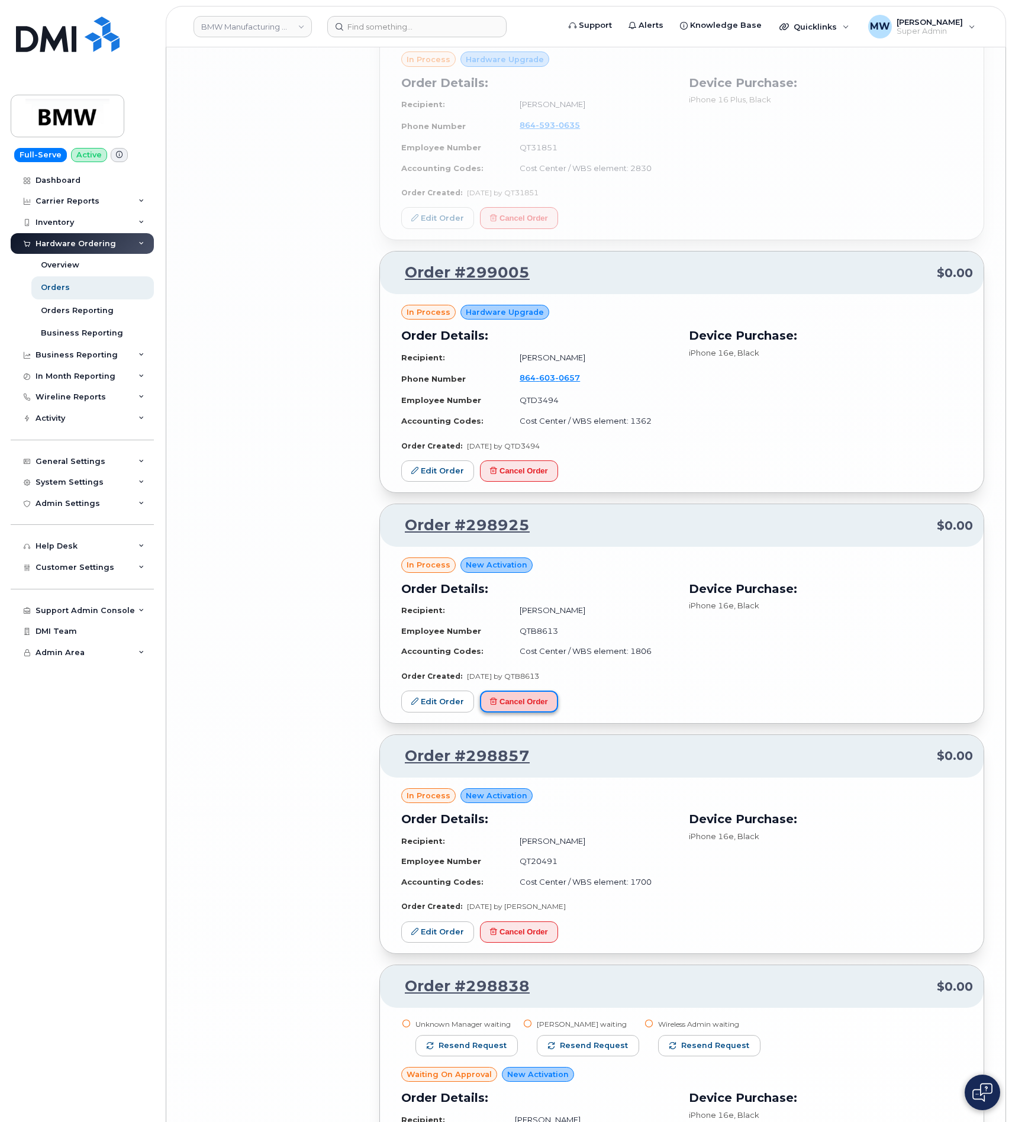
click at [537, 712] on button "Cancel Order" at bounding box center [519, 702] width 78 height 22
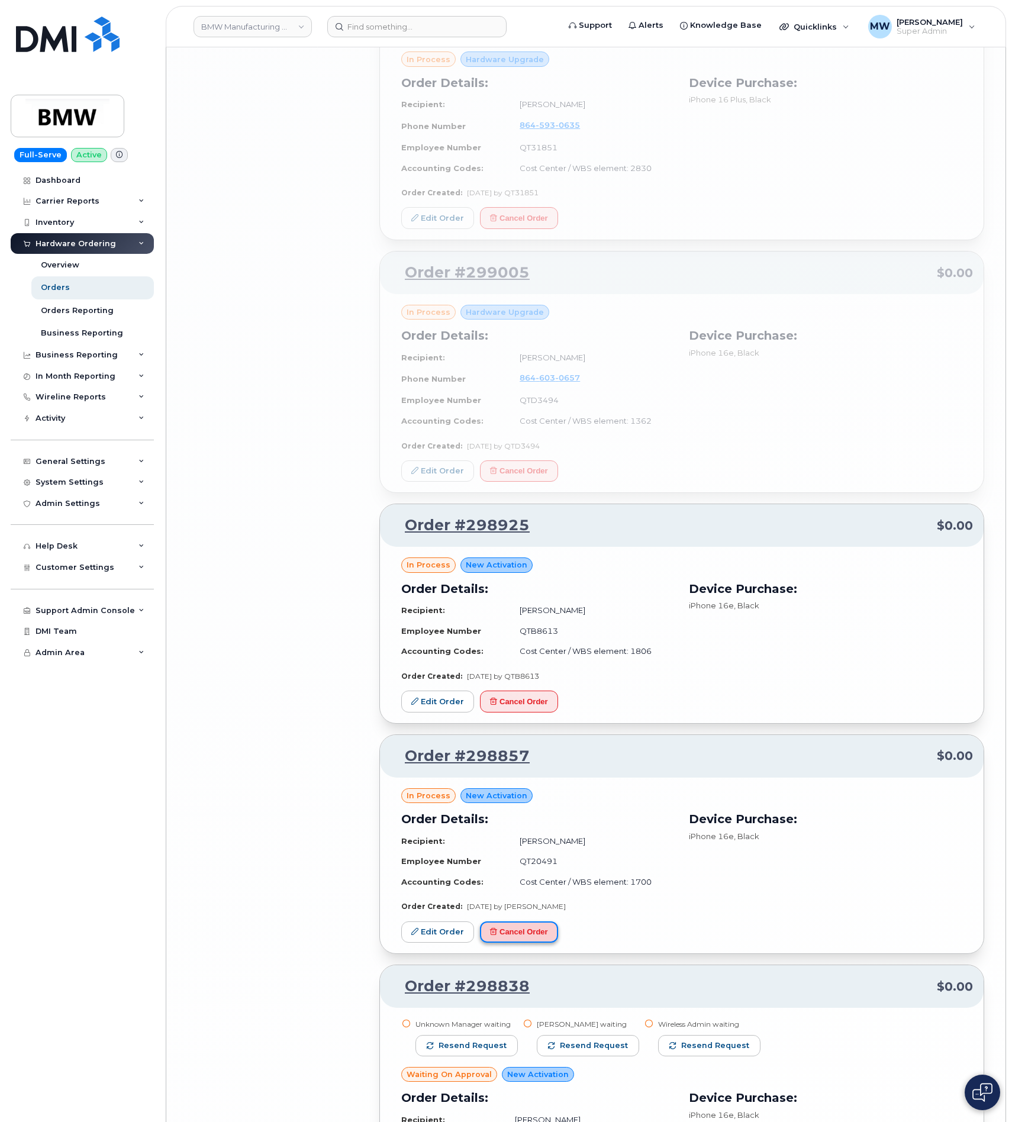
click at [517, 943] on button "Cancel Order" at bounding box center [519, 932] width 78 height 22
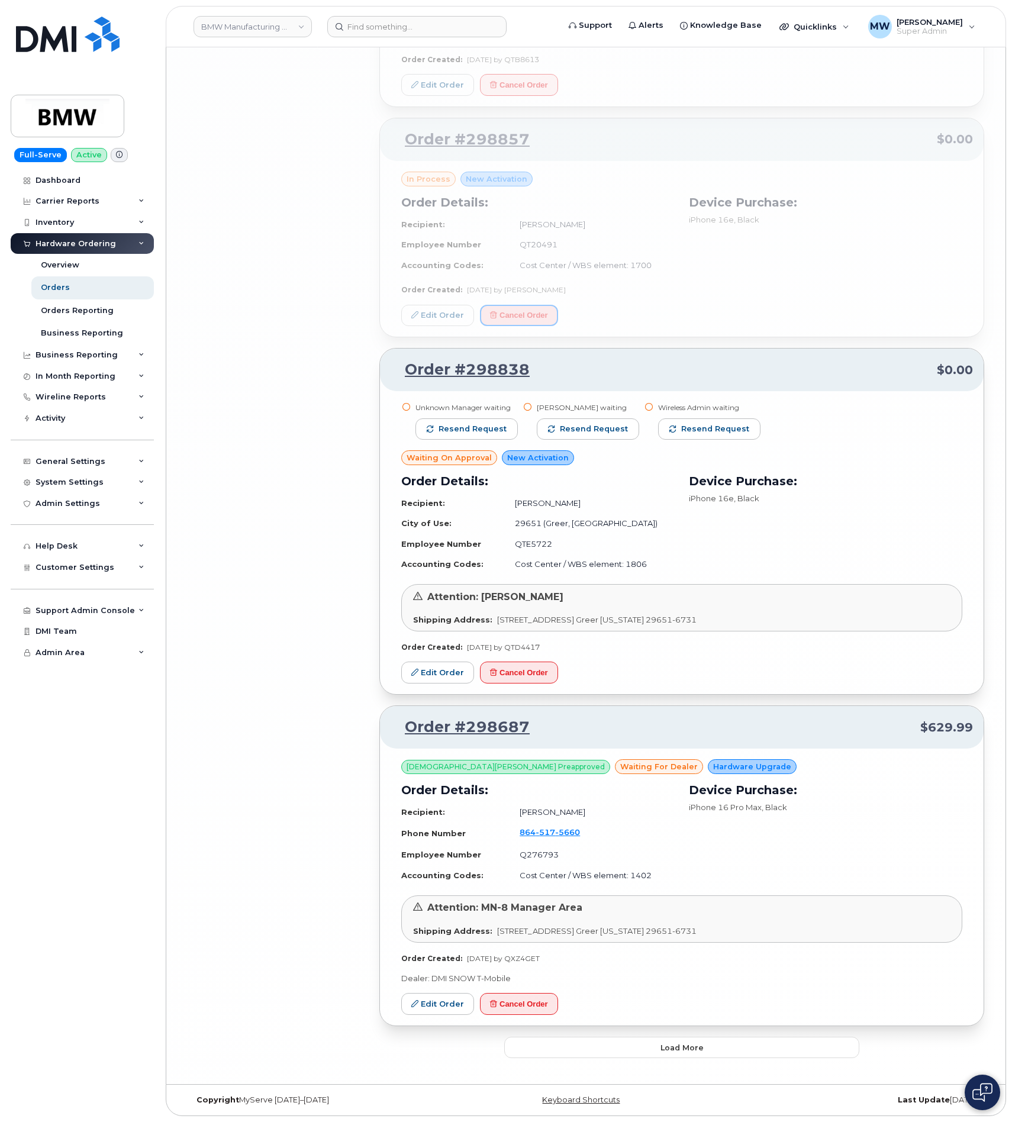
scroll to position [6565, 0]
click at [682, 1051] on span "Load more" at bounding box center [681, 1047] width 43 height 11
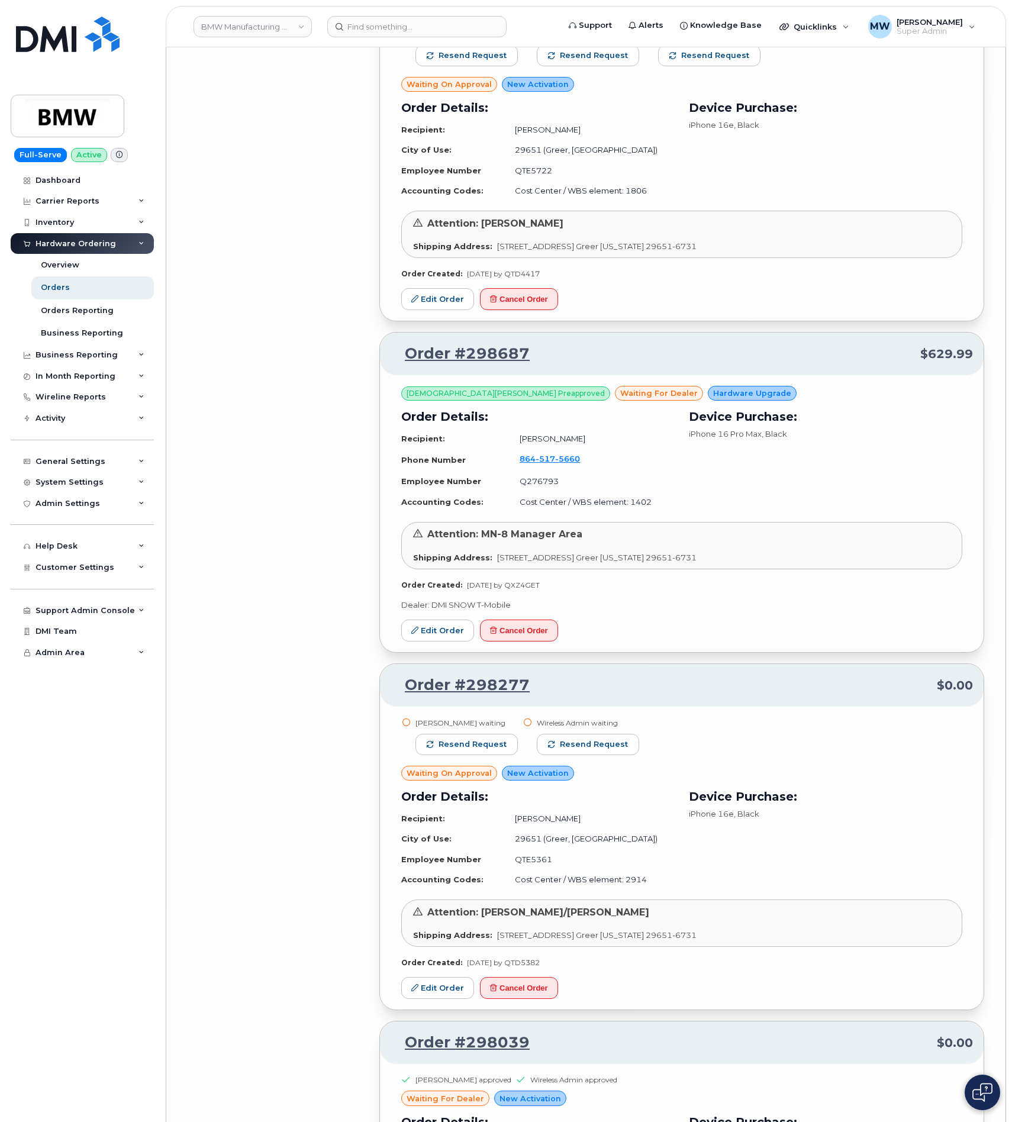
scroll to position [6705, 0]
